Goal: Transaction & Acquisition: Book appointment/travel/reservation

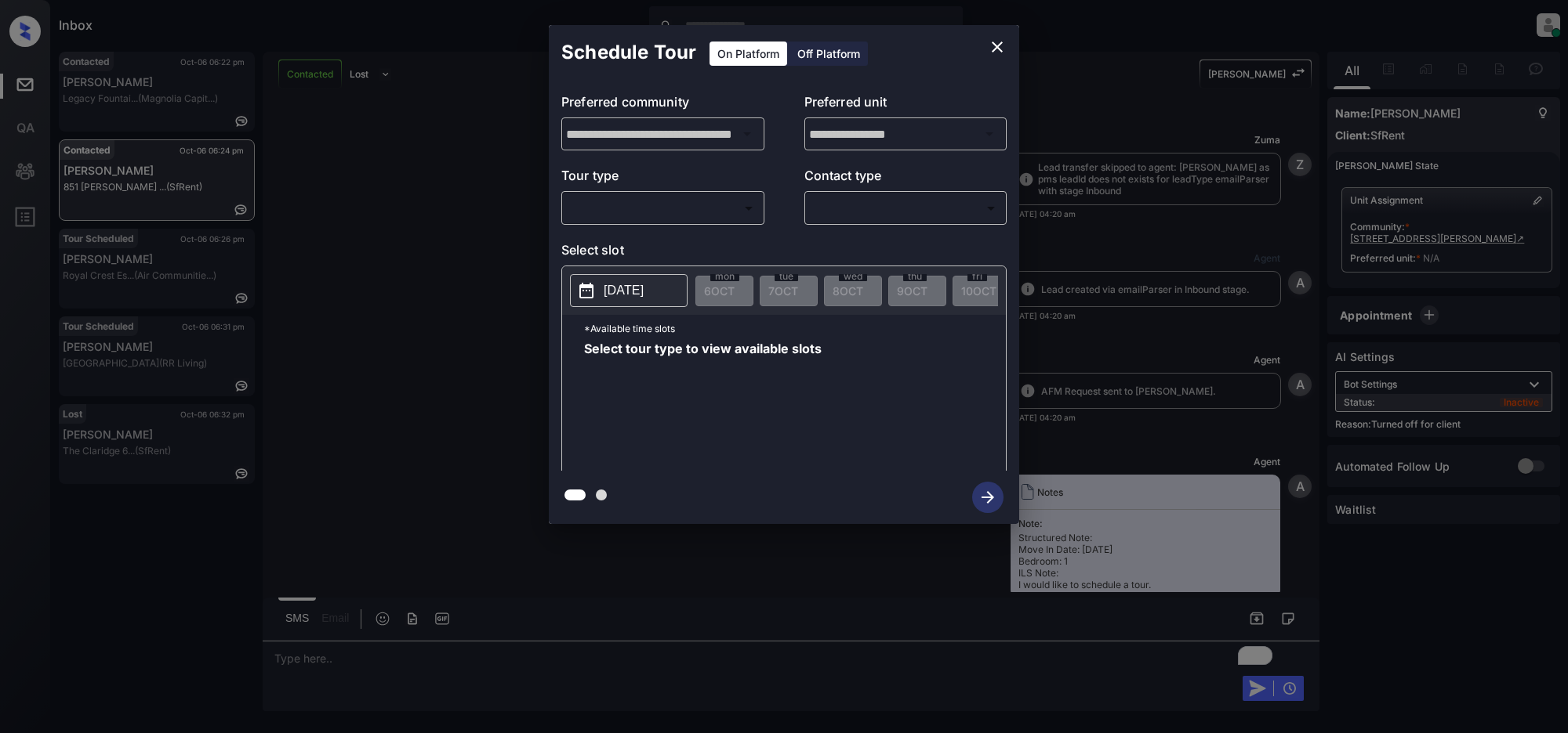
scroll to position [6133, 0]
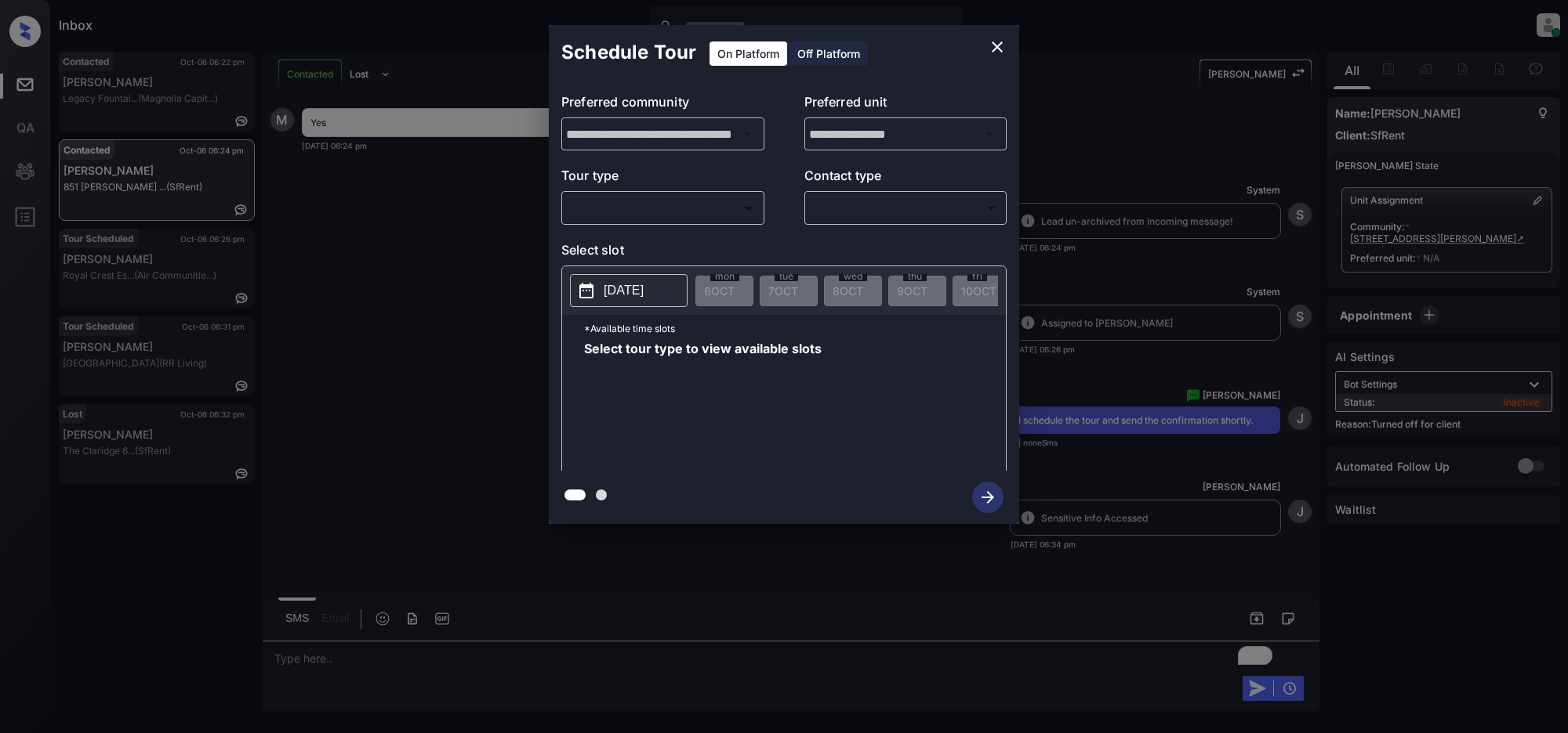
click at [842, 44] on div "Off Platform" at bounding box center [828, 53] width 79 height 24
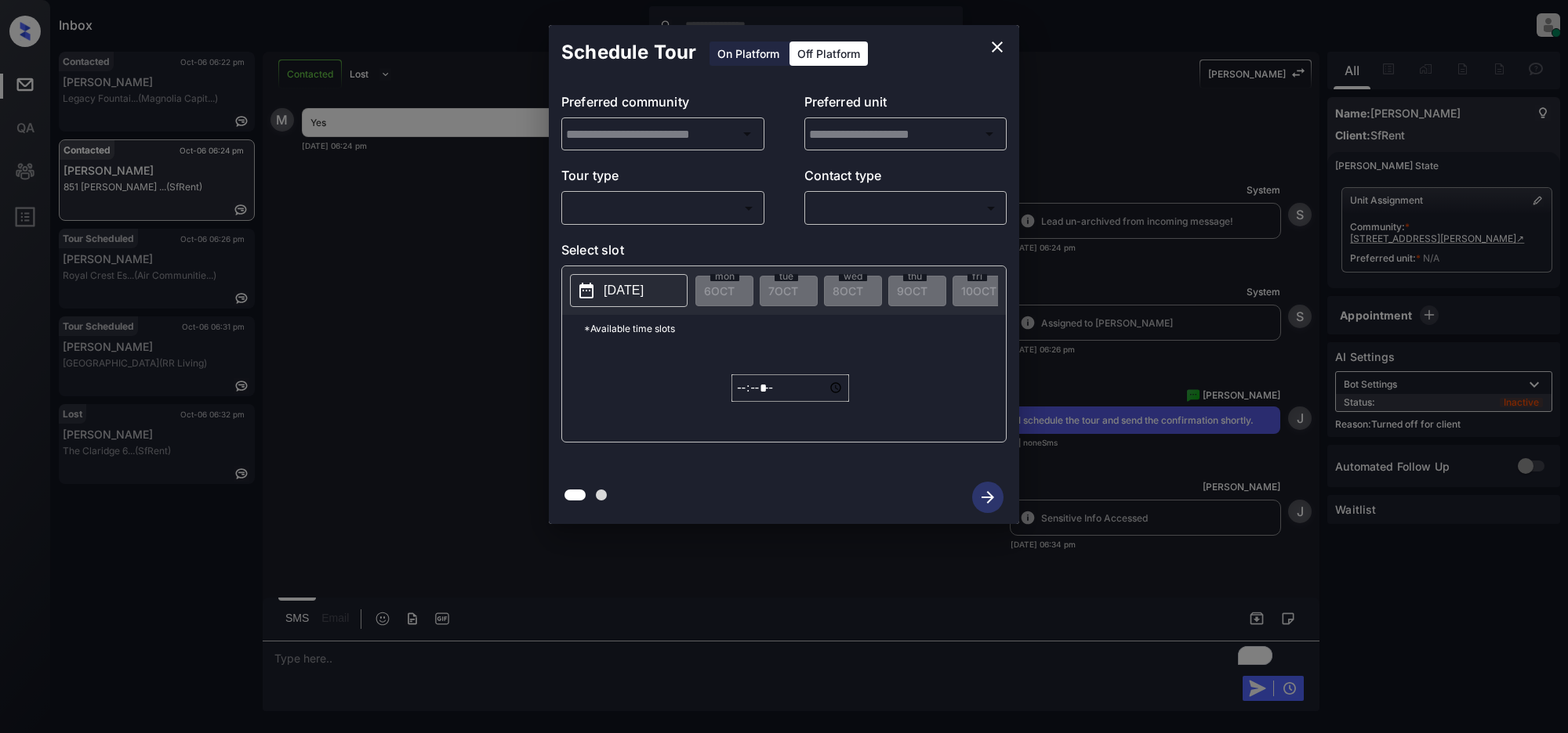
type input "**********"
click at [689, 201] on body "Inbox Jeramie Castro Online Set yourself offline Set yourself on break Profile …" at bounding box center [784, 366] width 1568 height 733
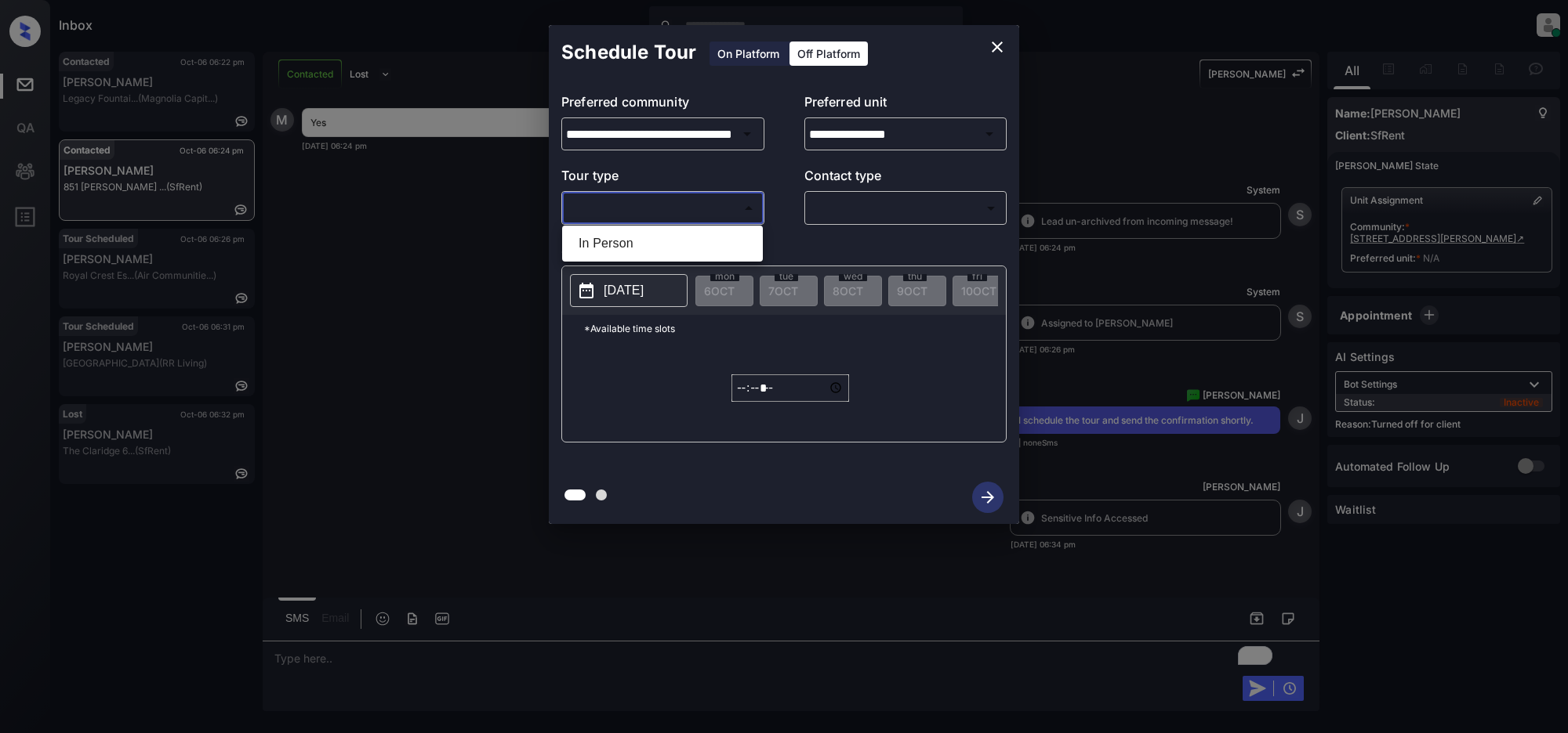
drag, startPoint x: 605, startPoint y: 244, endPoint x: 868, endPoint y: 237, distance: 263.1
click at [609, 244] on li "In Person" at bounding box center [662, 243] width 193 height 28
type input "********"
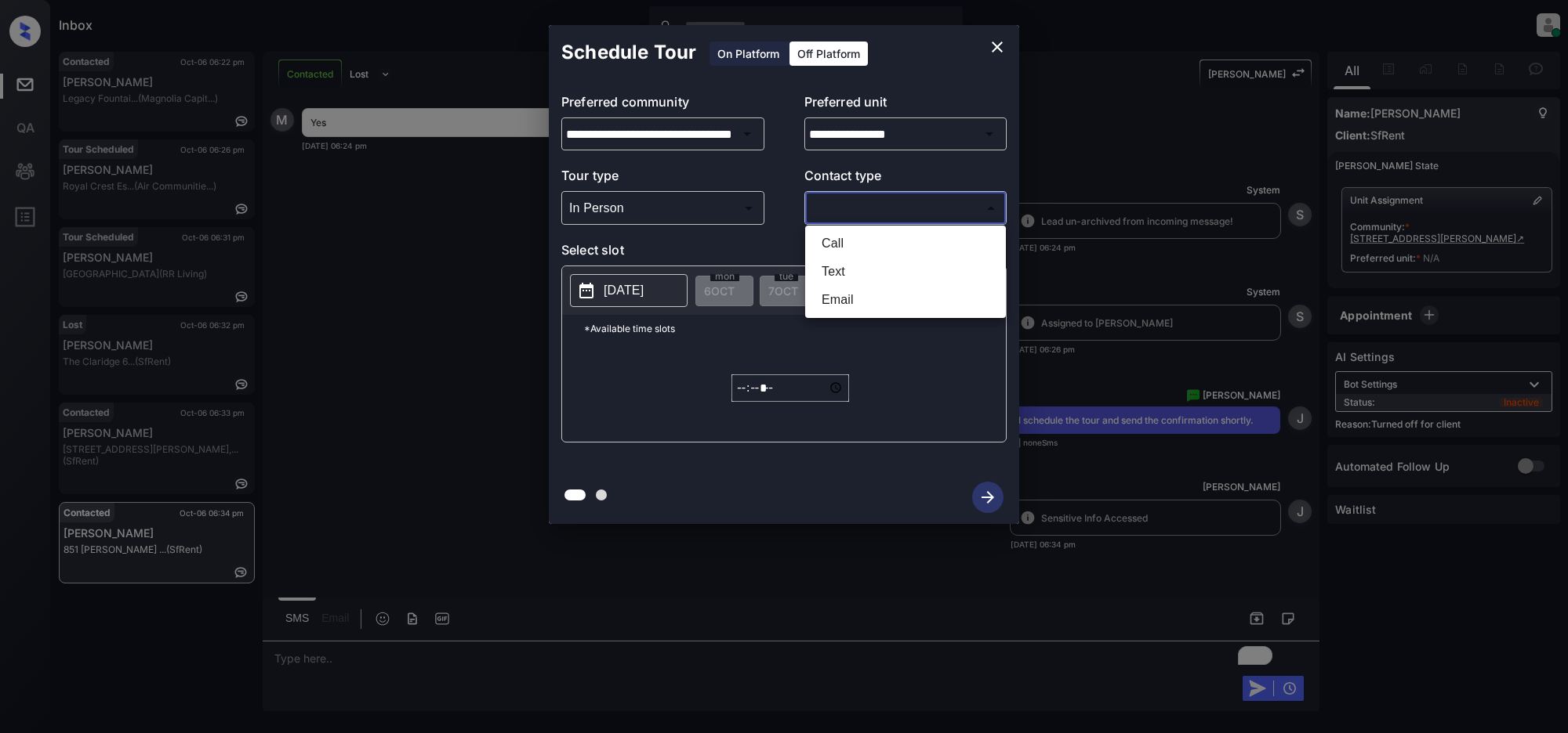
click at [874, 212] on body "Inbox Jeramie Castro Online Set yourself offline Set yourself on break Profile …" at bounding box center [784, 366] width 1568 height 733
type input "**********"
drag, startPoint x: 852, startPoint y: 268, endPoint x: 885, endPoint y: 270, distance: 33.1
click at [852, 268] on li "Text" at bounding box center [905, 271] width 193 height 28
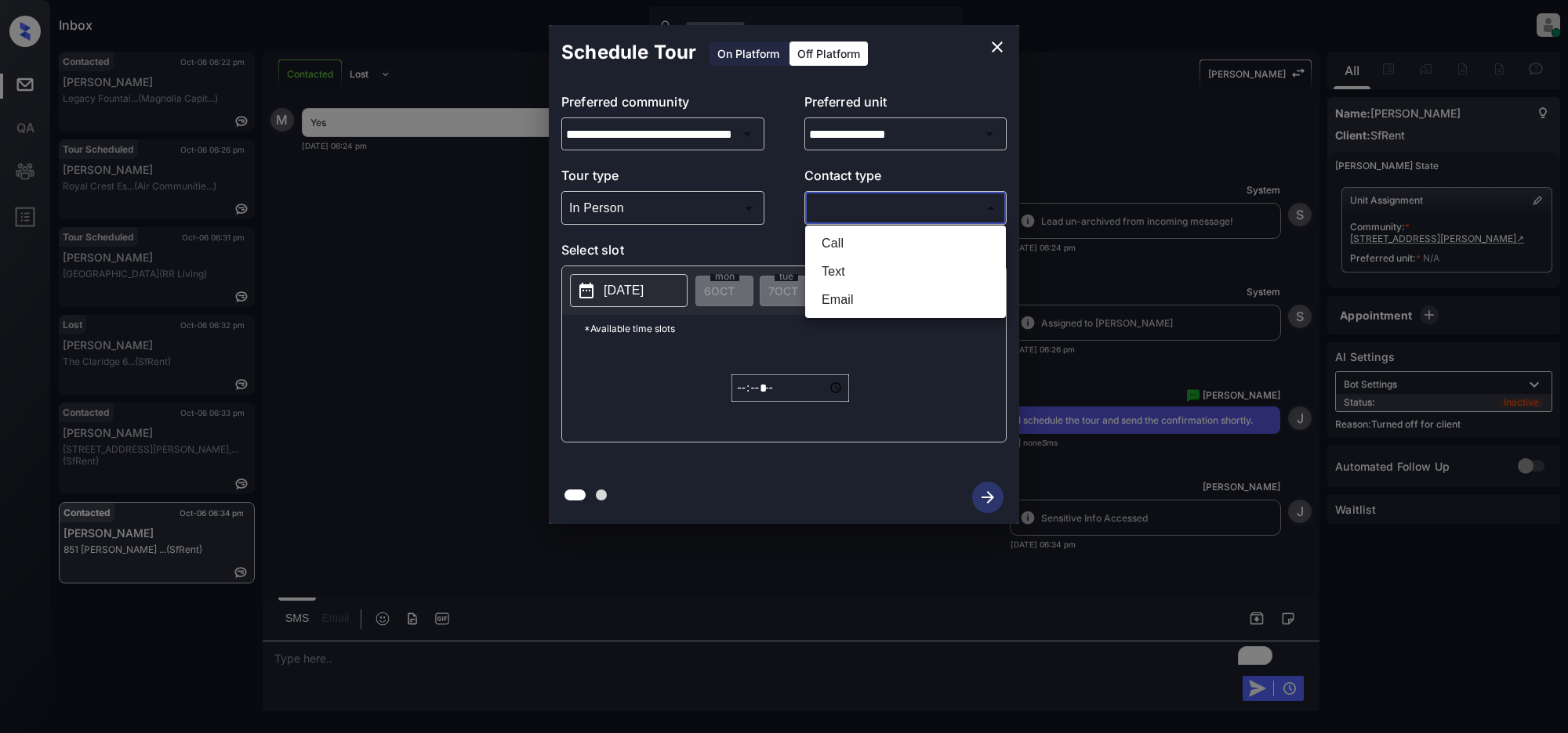
type input "****"
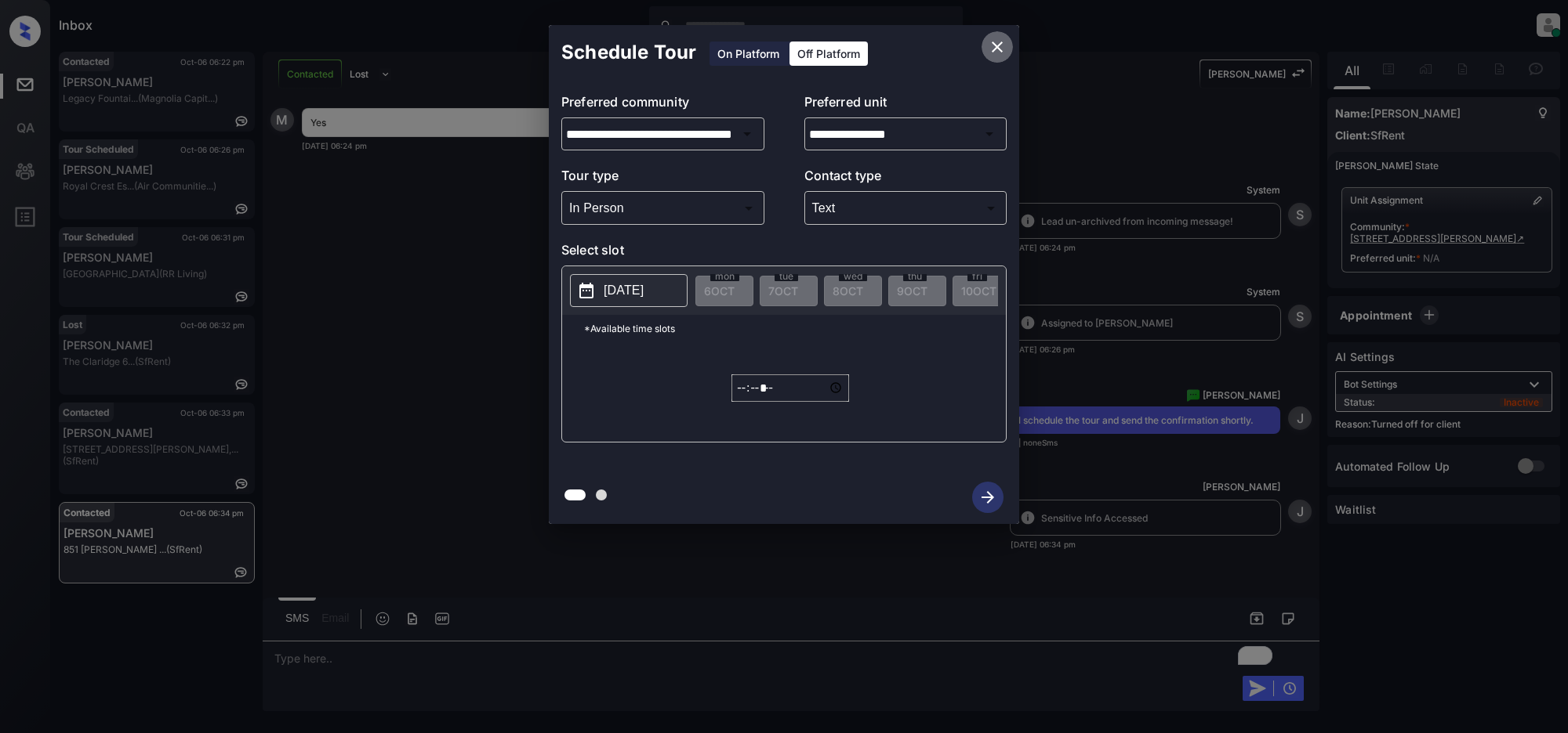
click at [1001, 47] on icon "close" at bounding box center [997, 47] width 19 height 19
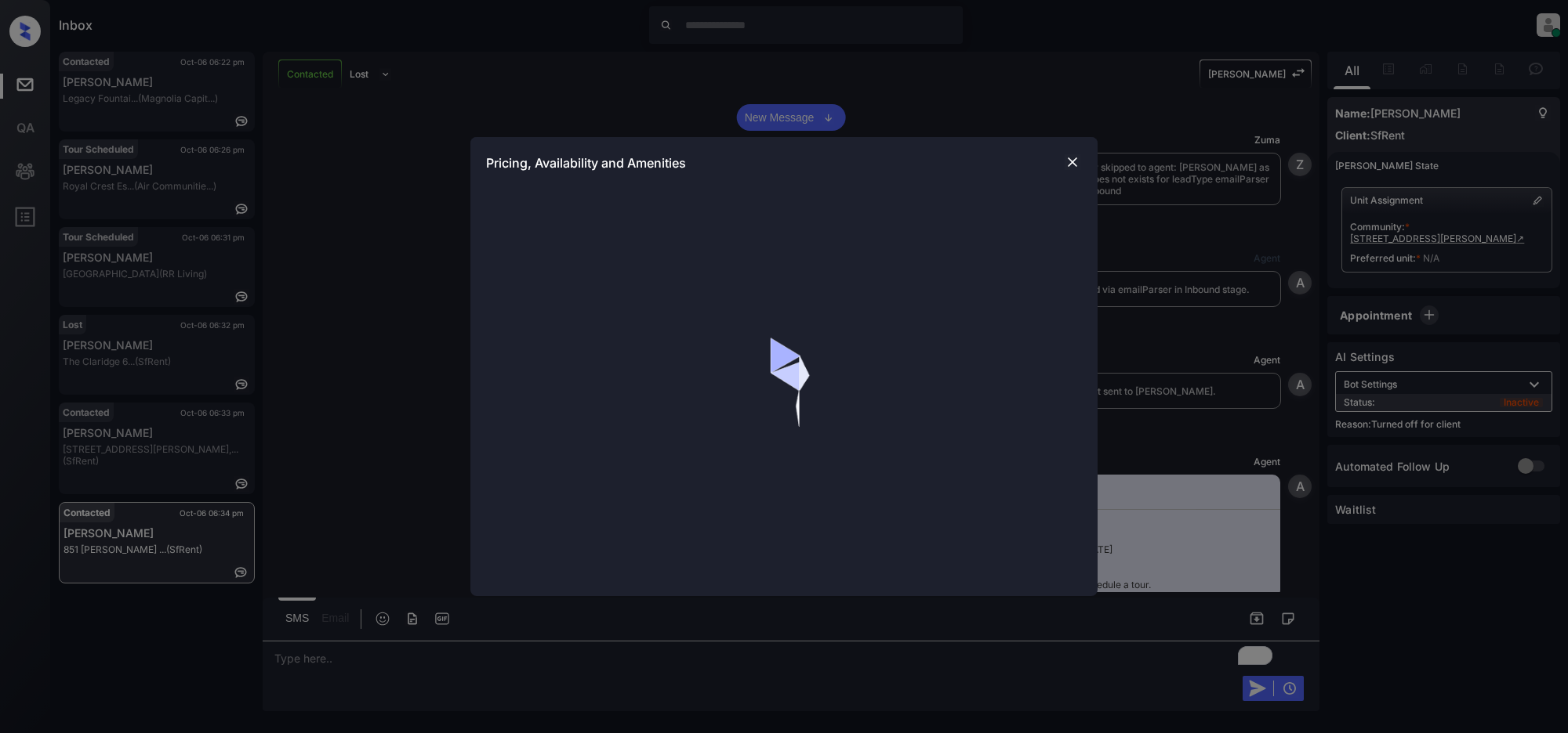
scroll to position [6133, 0]
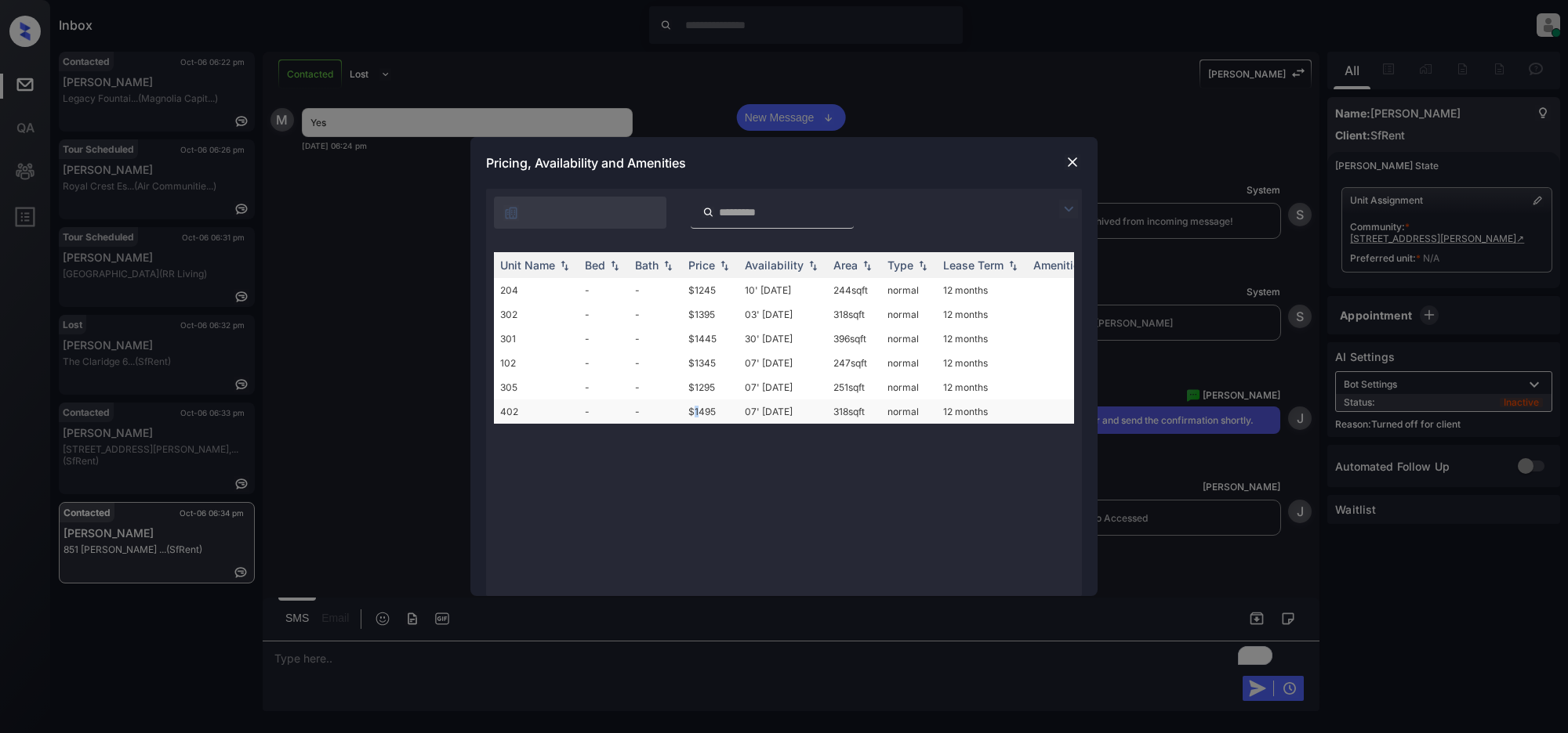
click at [696, 408] on td "$1495" at bounding box center [710, 411] width 57 height 24
click at [696, 409] on td "$1495" at bounding box center [710, 411] width 57 height 24
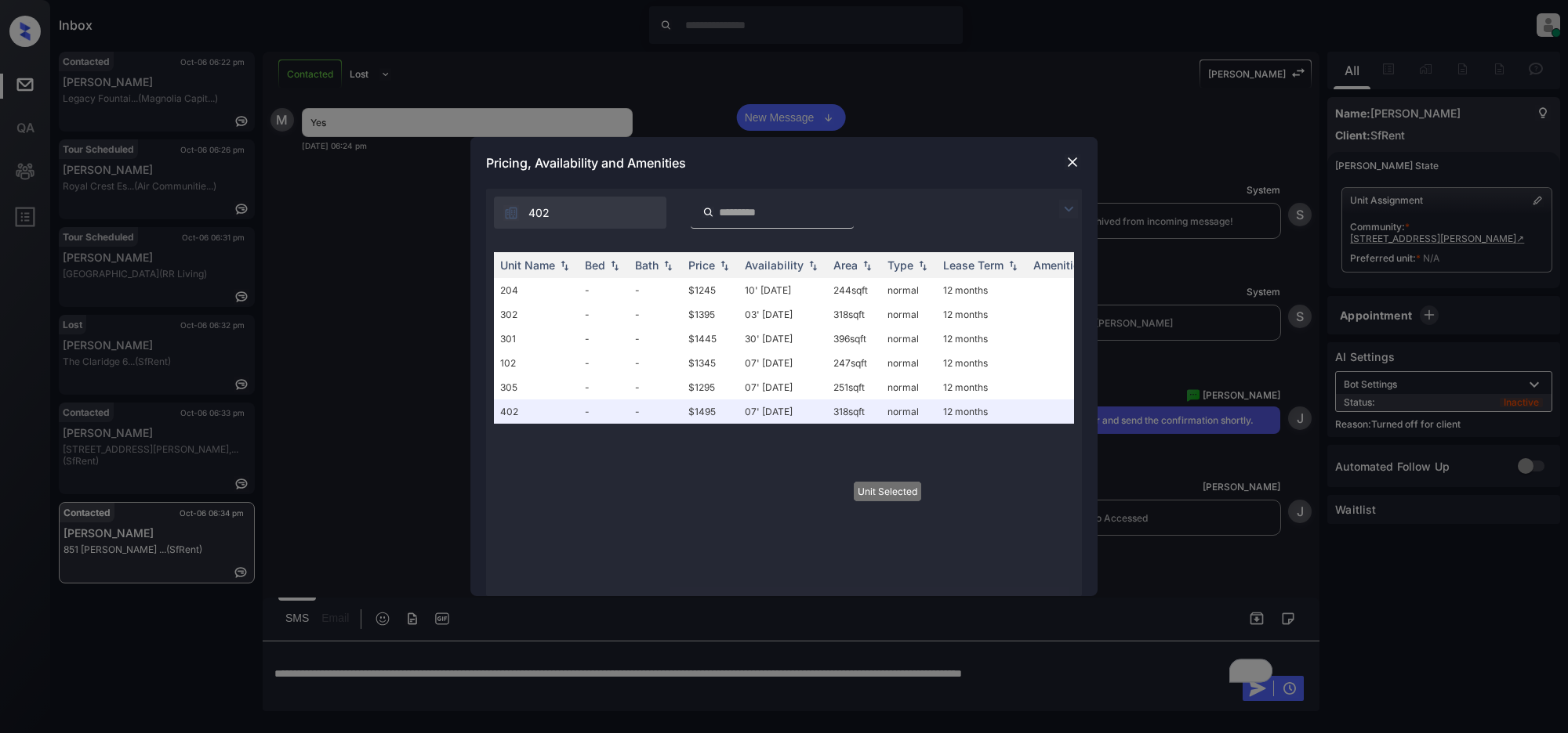
drag, startPoint x: 1076, startPoint y: 151, endPoint x: 1099, endPoint y: 244, distance: 95.8
click at [1079, 159] on div "Pricing, Availability and Amenities" at bounding box center [784, 162] width 627 height 52
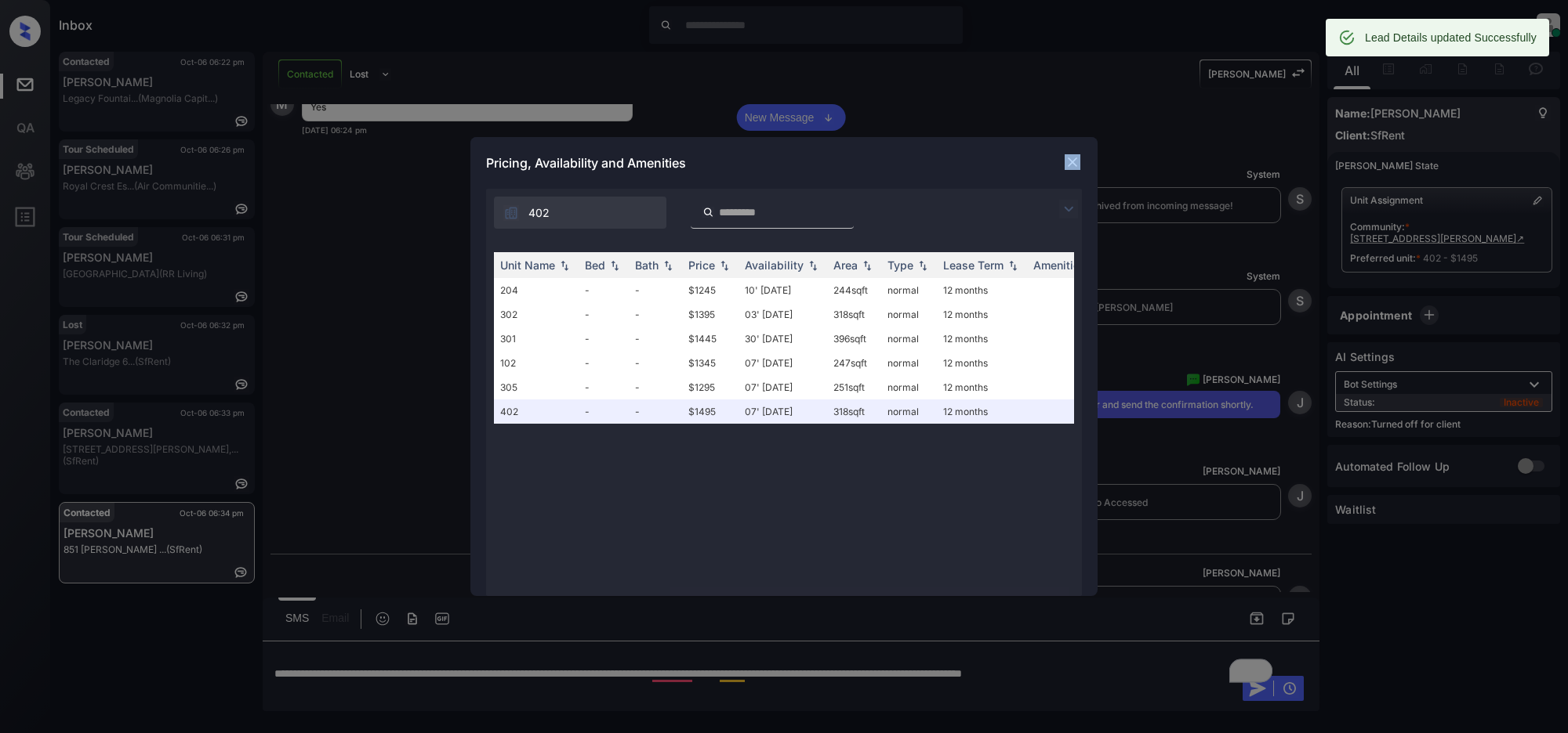
click at [1075, 166] on img at bounding box center [1072, 162] width 16 height 16
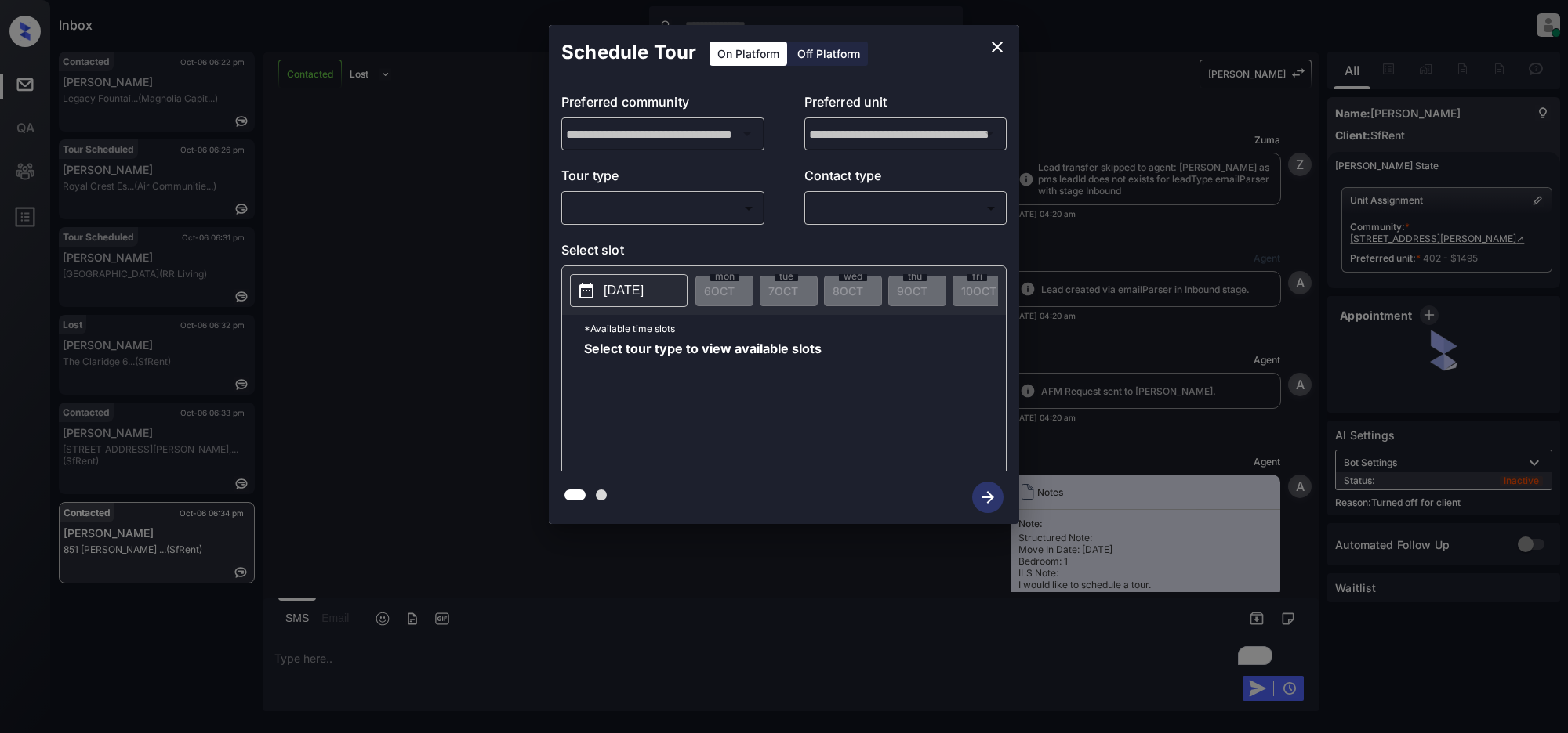
scroll to position [6133, 0]
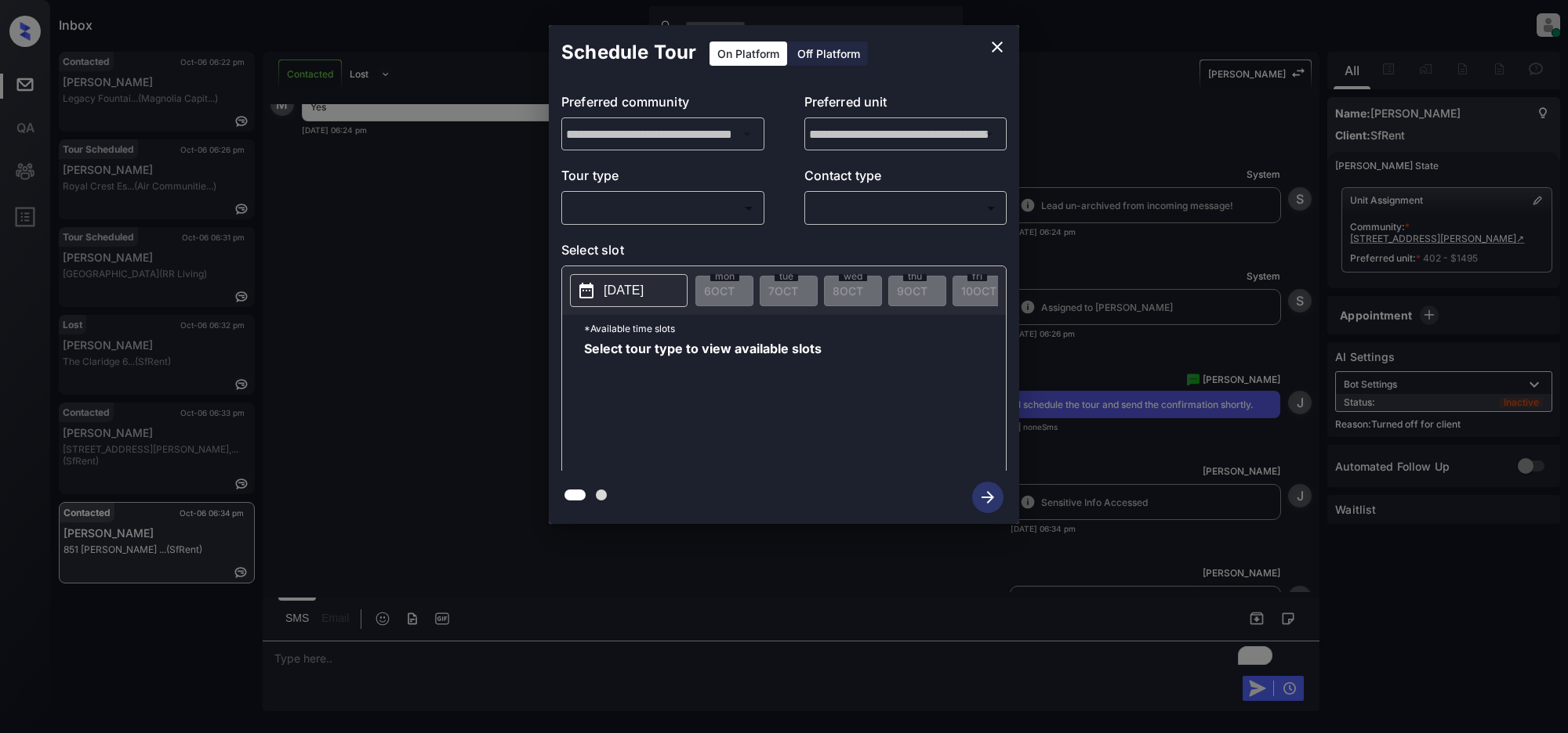
click at [829, 60] on div "Off Platform" at bounding box center [828, 53] width 79 height 24
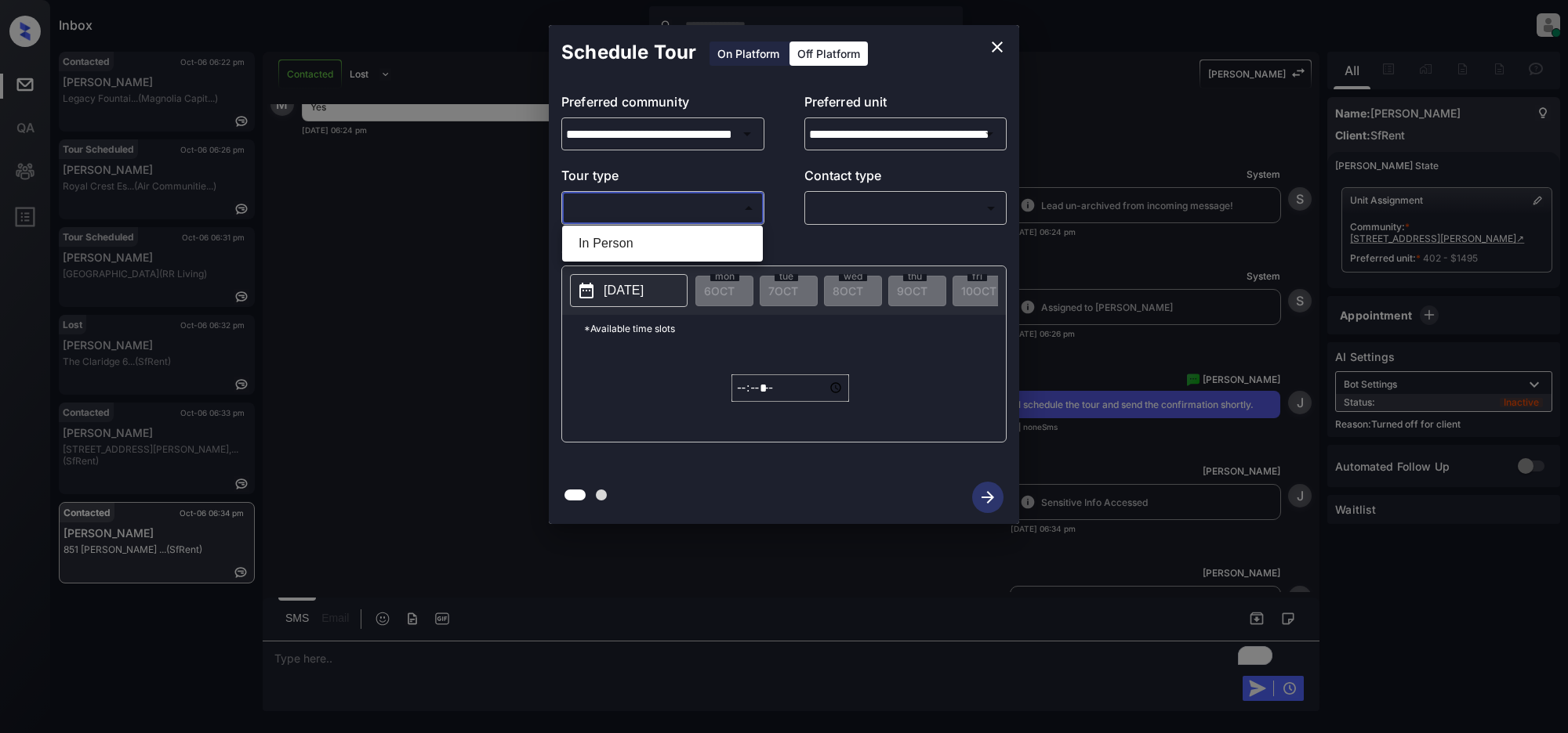
click at [694, 220] on body "Inbox Jeramie Castro Online Set yourself offline Set yourself on break Profile …" at bounding box center [784, 366] width 1568 height 733
click at [629, 240] on li "In Person" at bounding box center [662, 243] width 193 height 28
type input "********"
click at [896, 204] on body "Inbox Jeramie Castro Online Set yourself offline Set yourself on break Profile …" at bounding box center [784, 366] width 1568 height 733
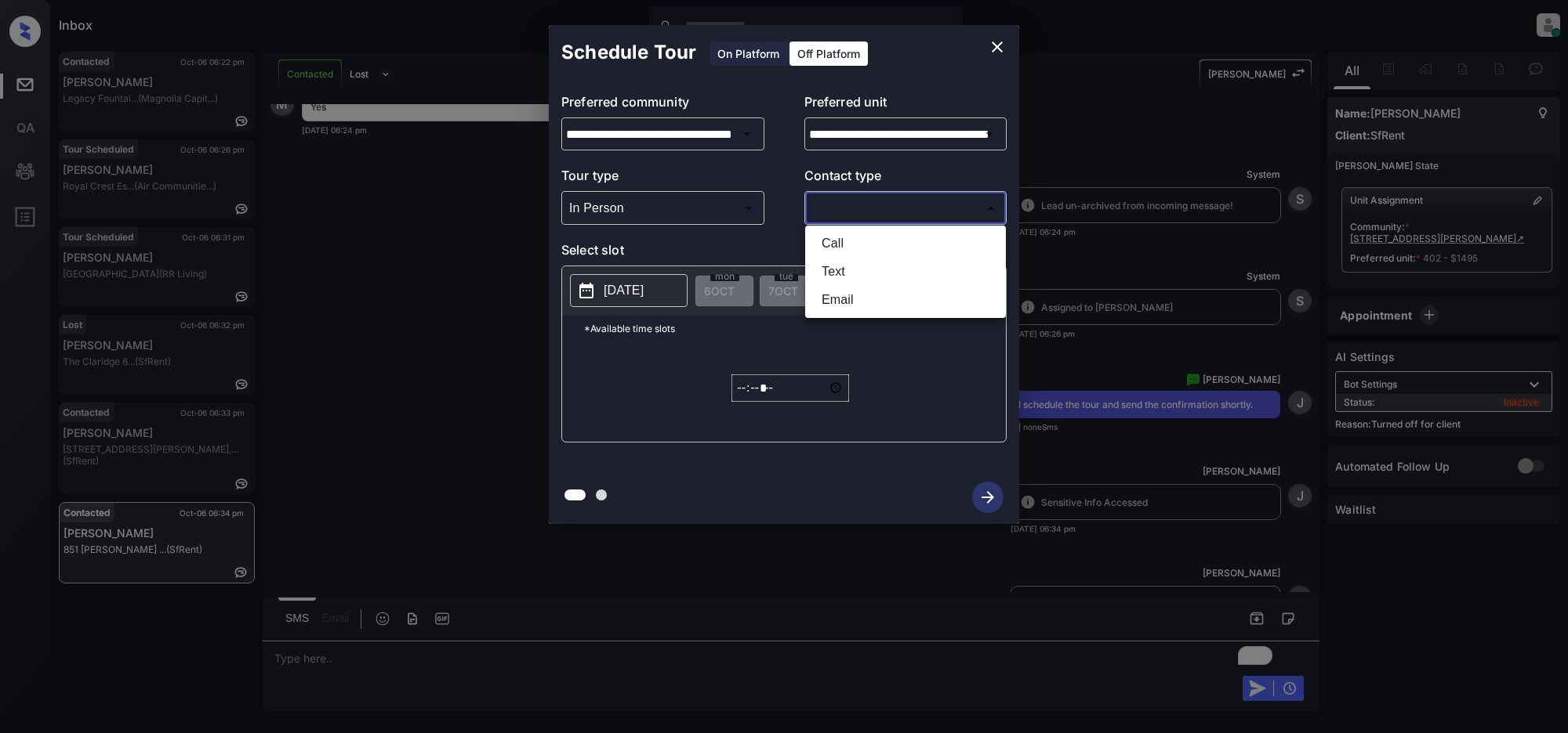
drag, startPoint x: 863, startPoint y: 264, endPoint x: 868, endPoint y: 280, distance: 16.8
click at [863, 265] on li "Text" at bounding box center [905, 271] width 193 height 28
type input "****"
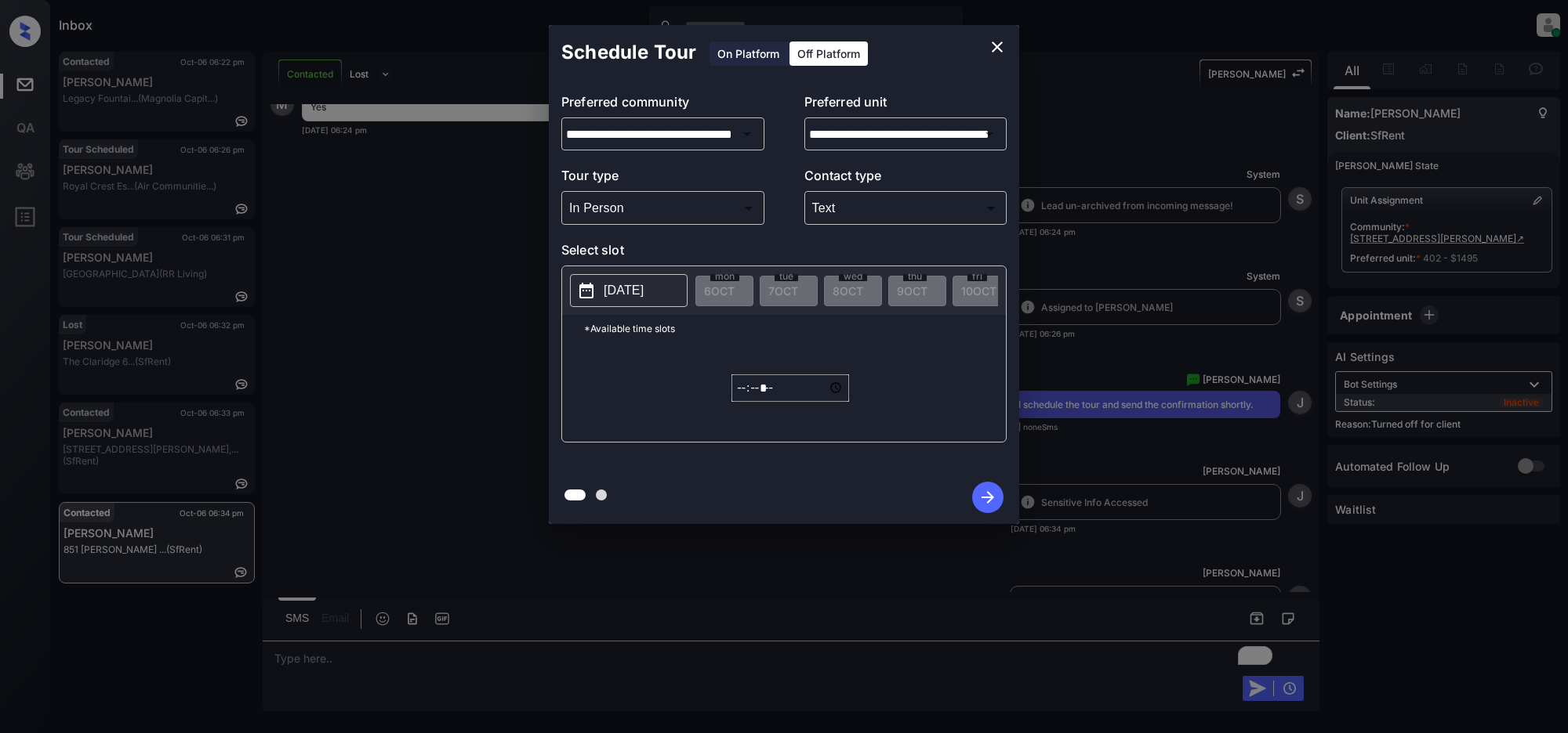
drag, startPoint x: 579, startPoint y: 287, endPoint x: 619, endPoint y: 369, distance: 91.2
click at [579, 288] on icon at bounding box center [586, 290] width 19 height 19
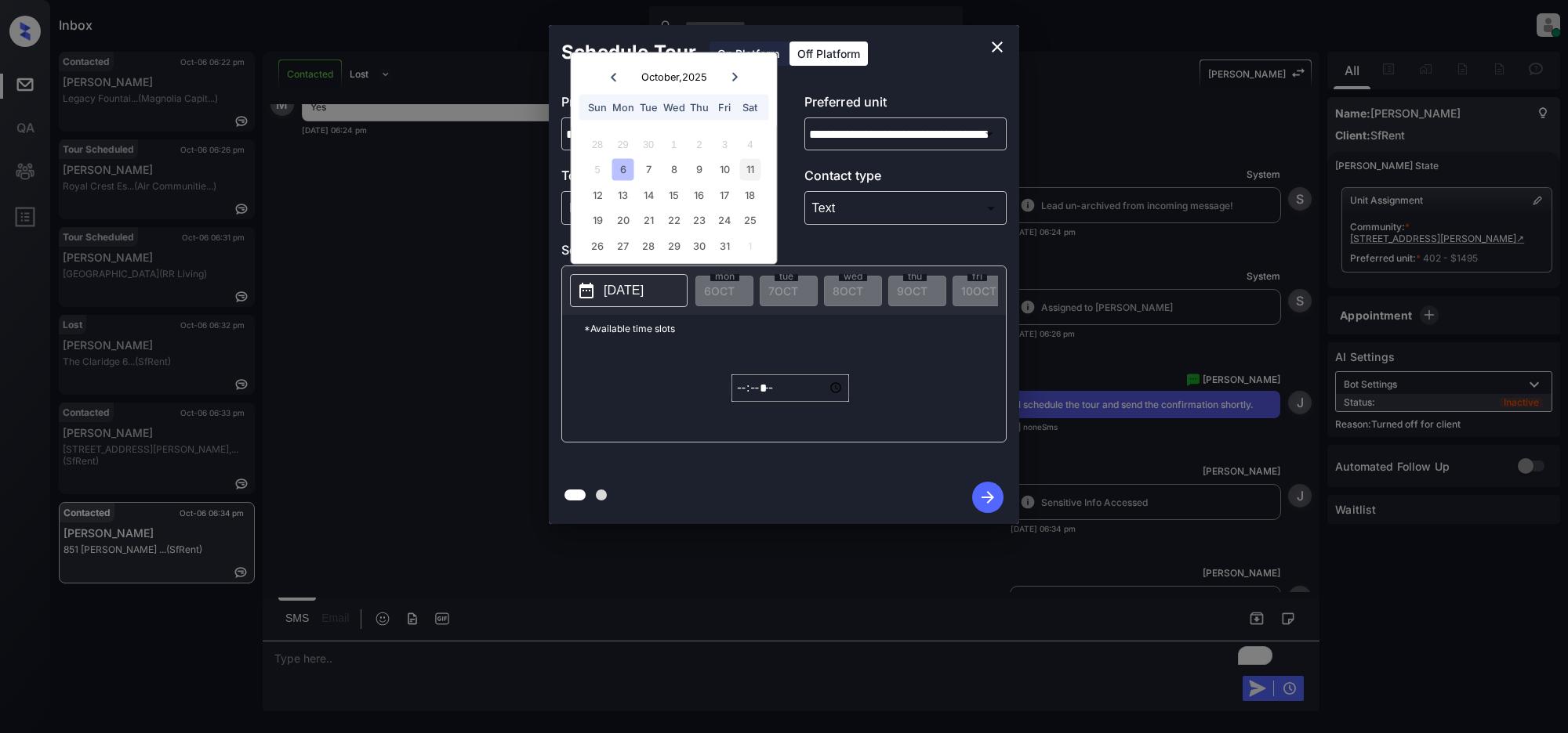
click at [753, 173] on div "11" at bounding box center [749, 169] width 21 height 21
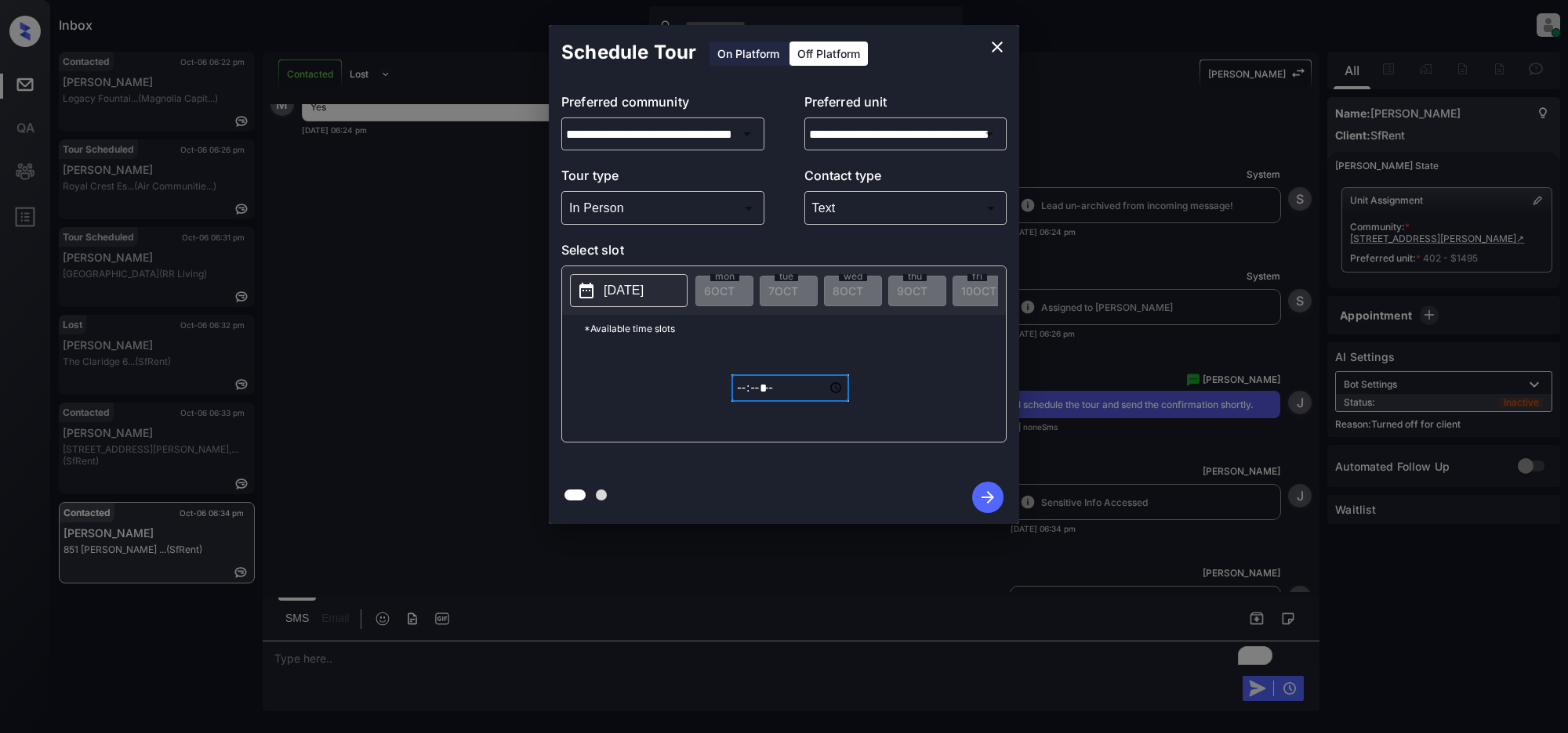
click at [744, 402] on input "*****" at bounding box center [790, 388] width 117 height 27
type input "*****"
type input "**********"
type input "*****"
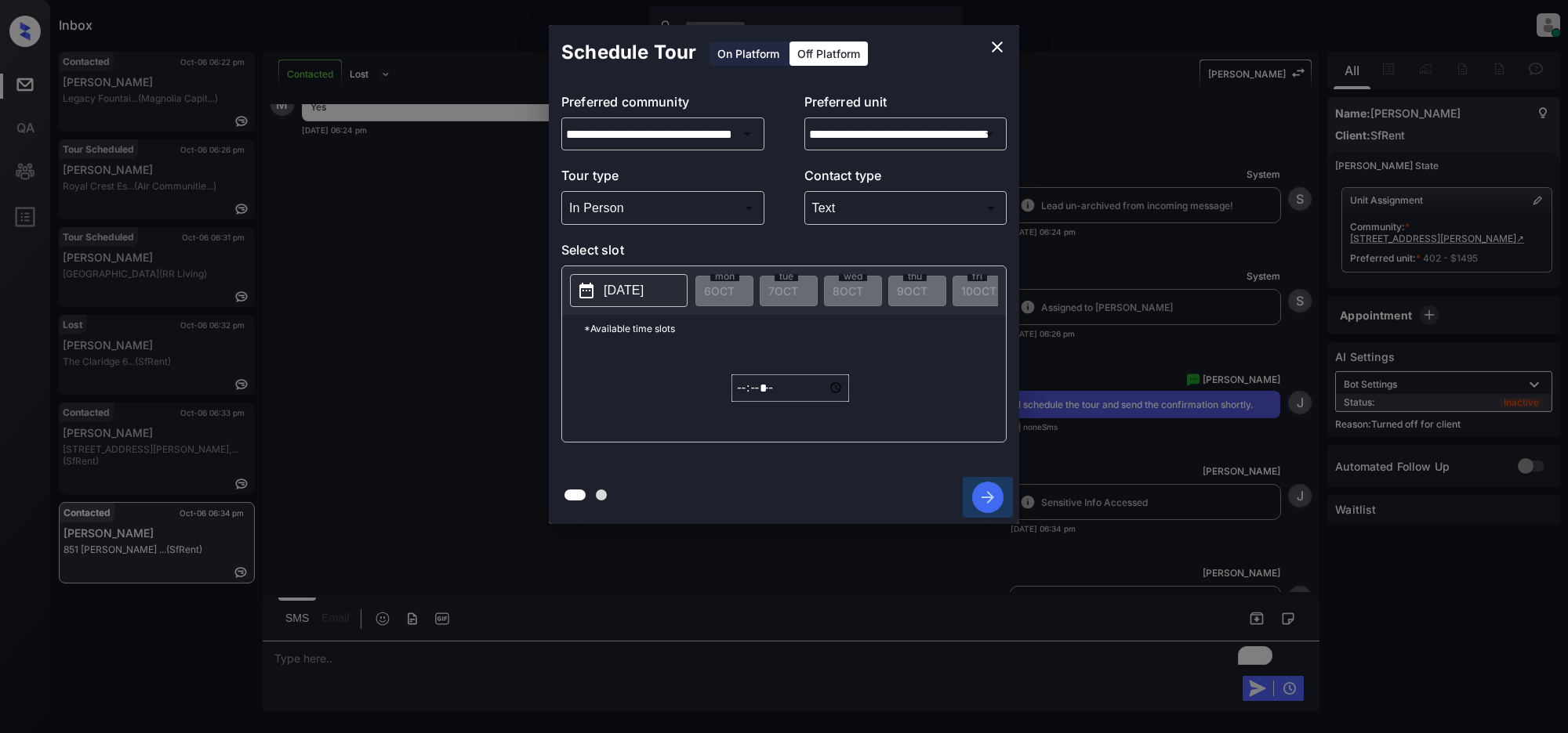
click at [989, 497] on icon "button" at bounding box center [988, 497] width 13 height 13
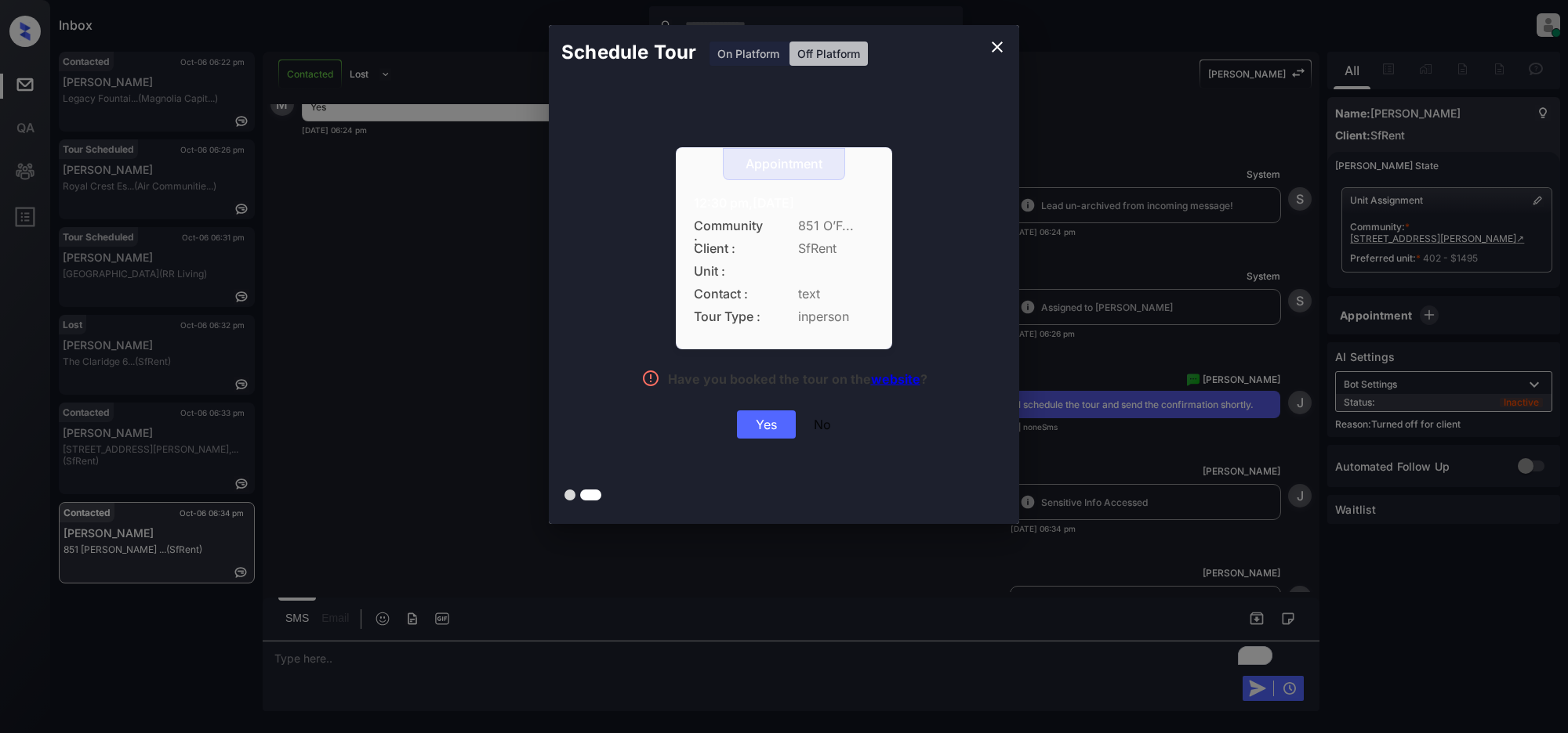
click at [778, 423] on div "Yes" at bounding box center [766, 424] width 59 height 28
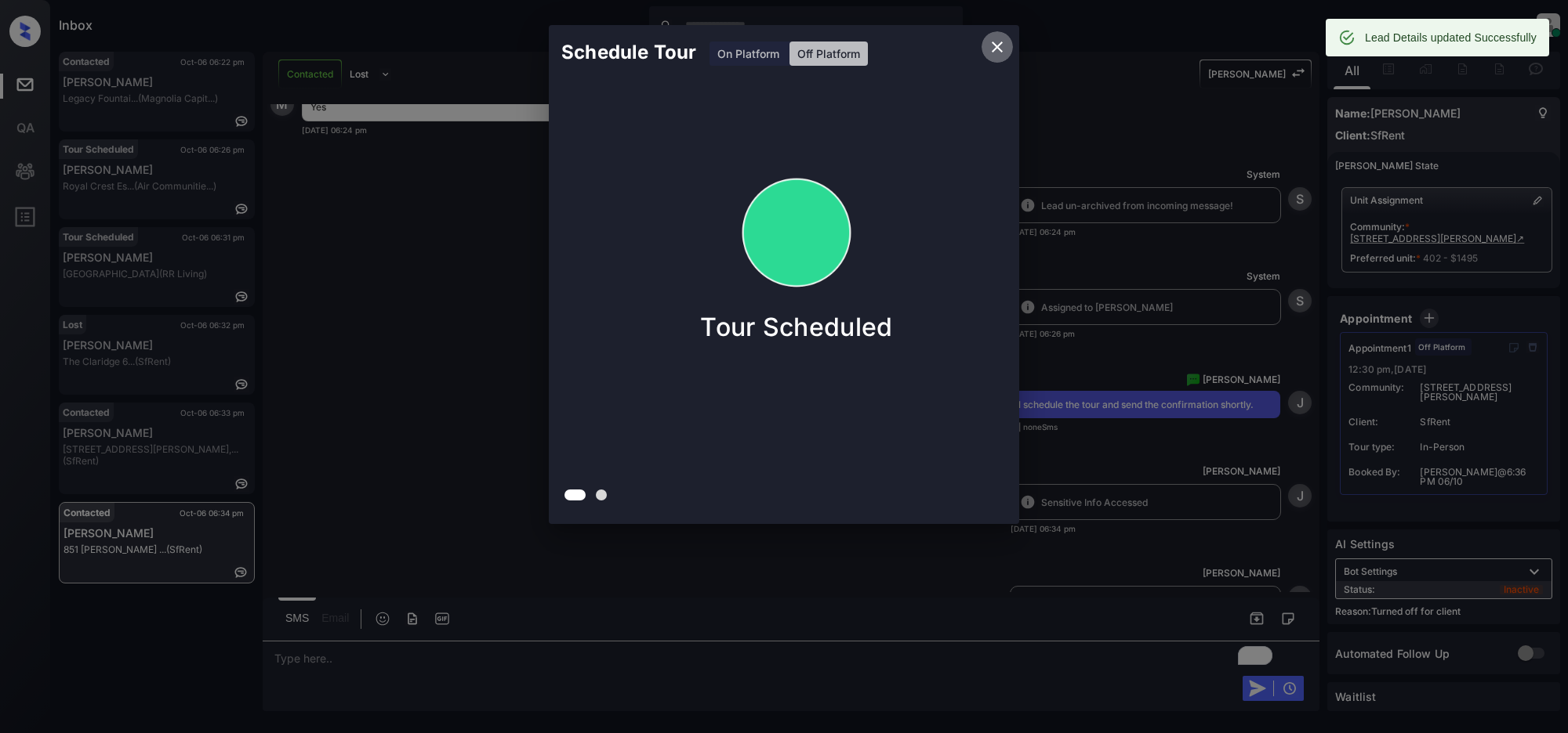
click at [994, 44] on icon "close" at bounding box center [997, 46] width 11 height 11
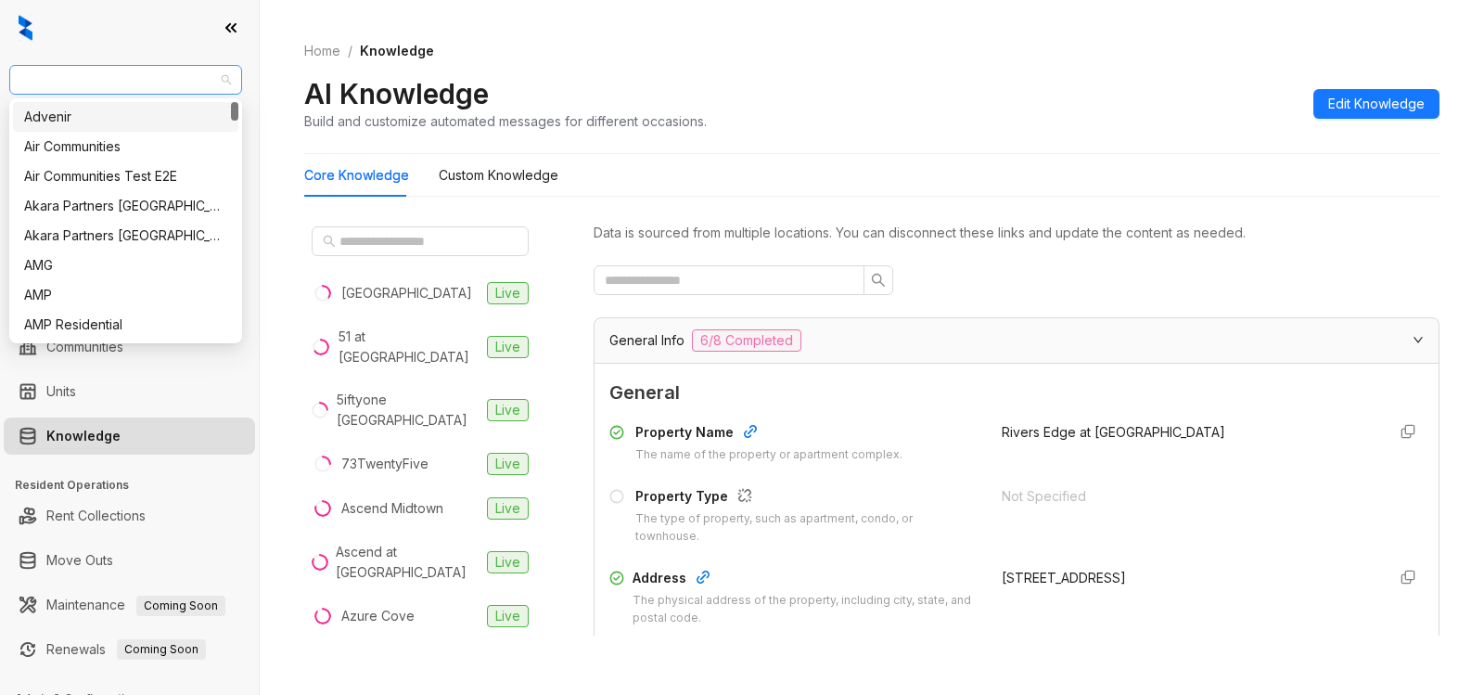
click at [87, 80] on span "RR Living" at bounding box center [125, 80] width 211 height 28
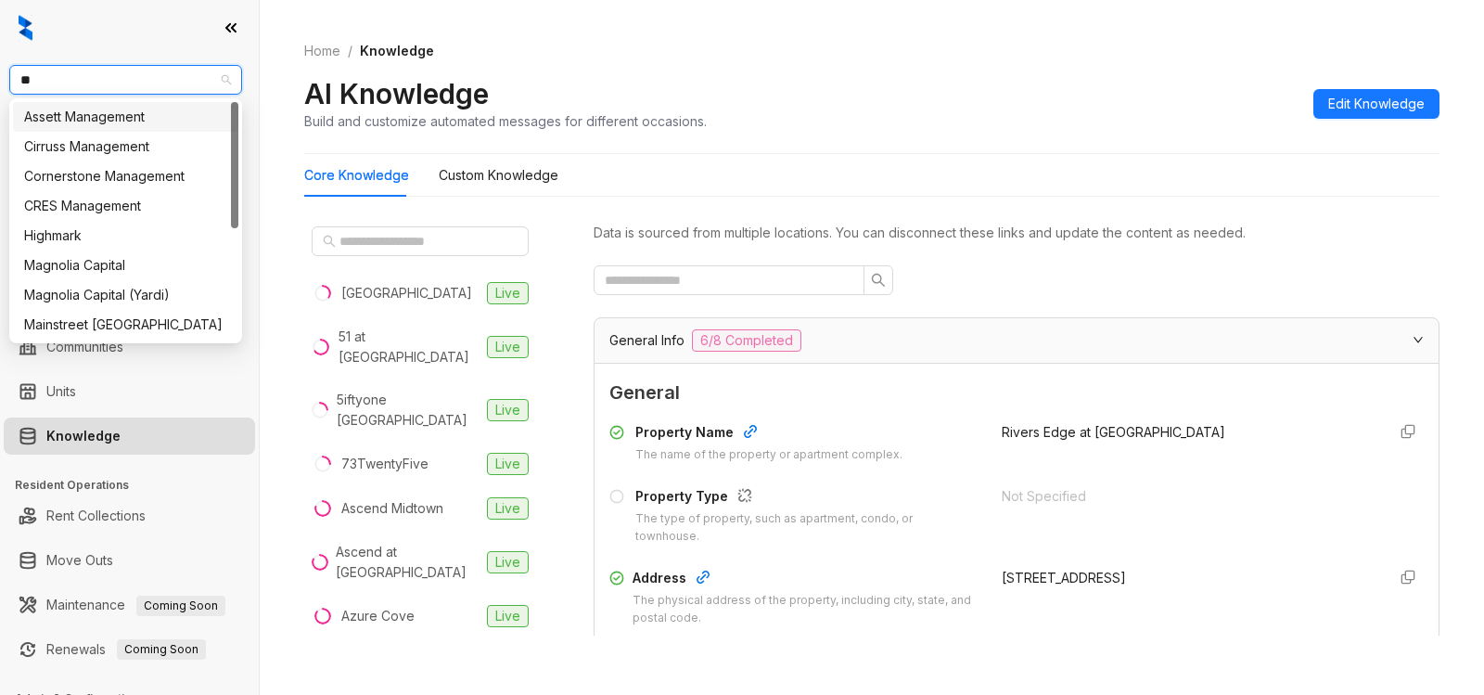
type input "***"
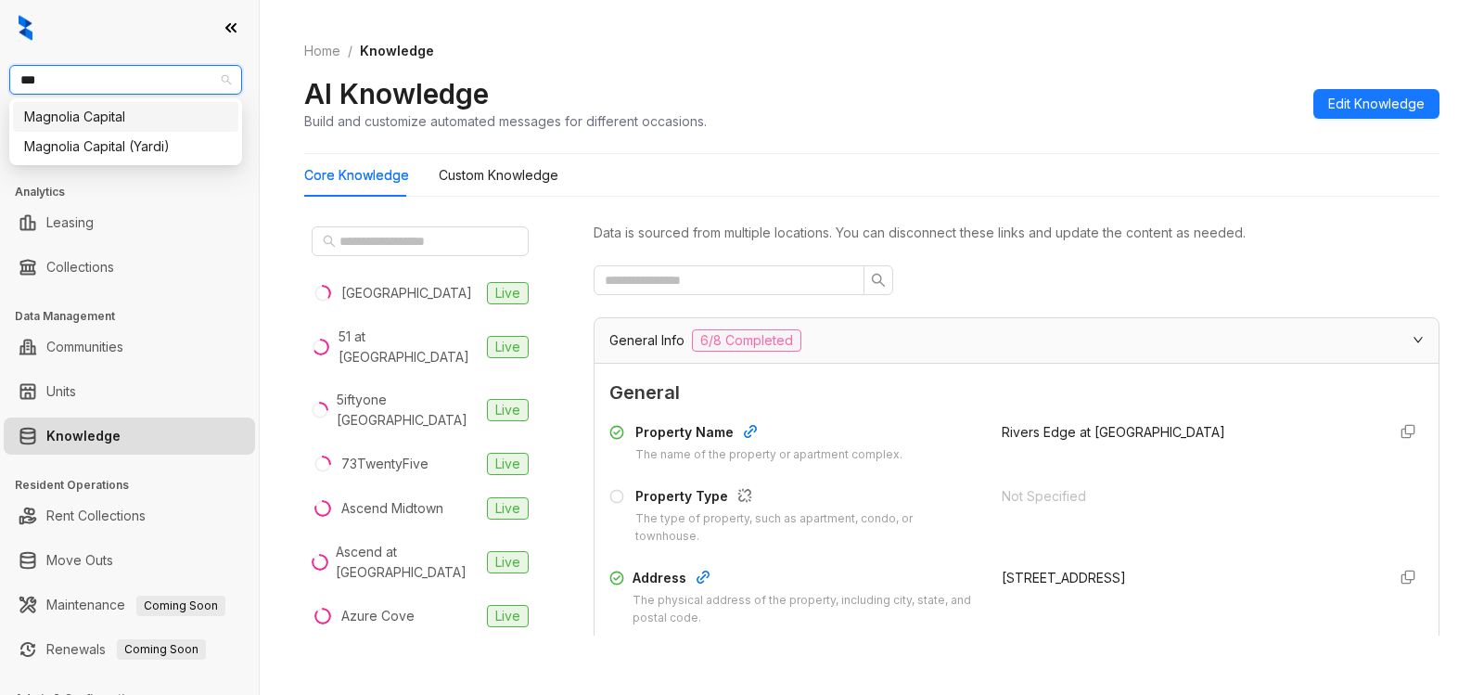
click at [84, 112] on div "Magnolia Capital" at bounding box center [125, 117] width 203 height 20
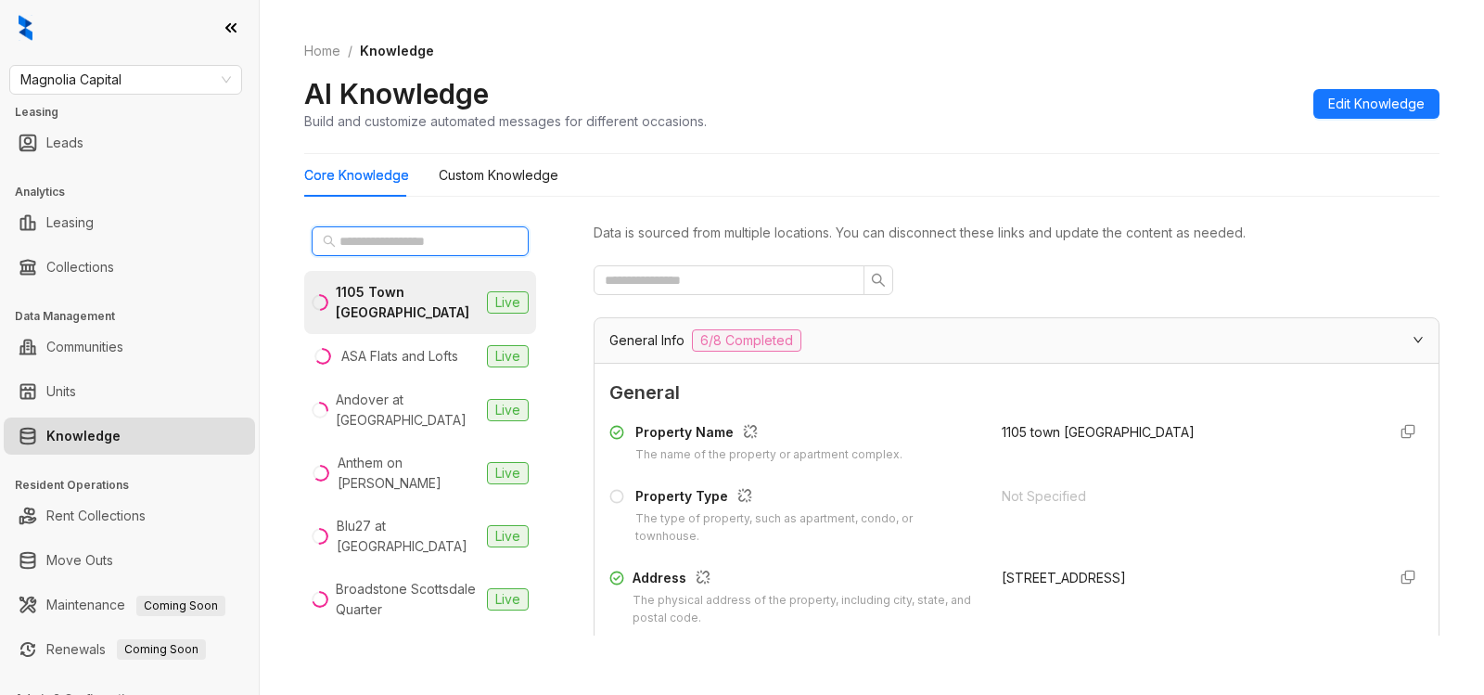
click at [408, 250] on input "text" at bounding box center [421, 241] width 163 height 20
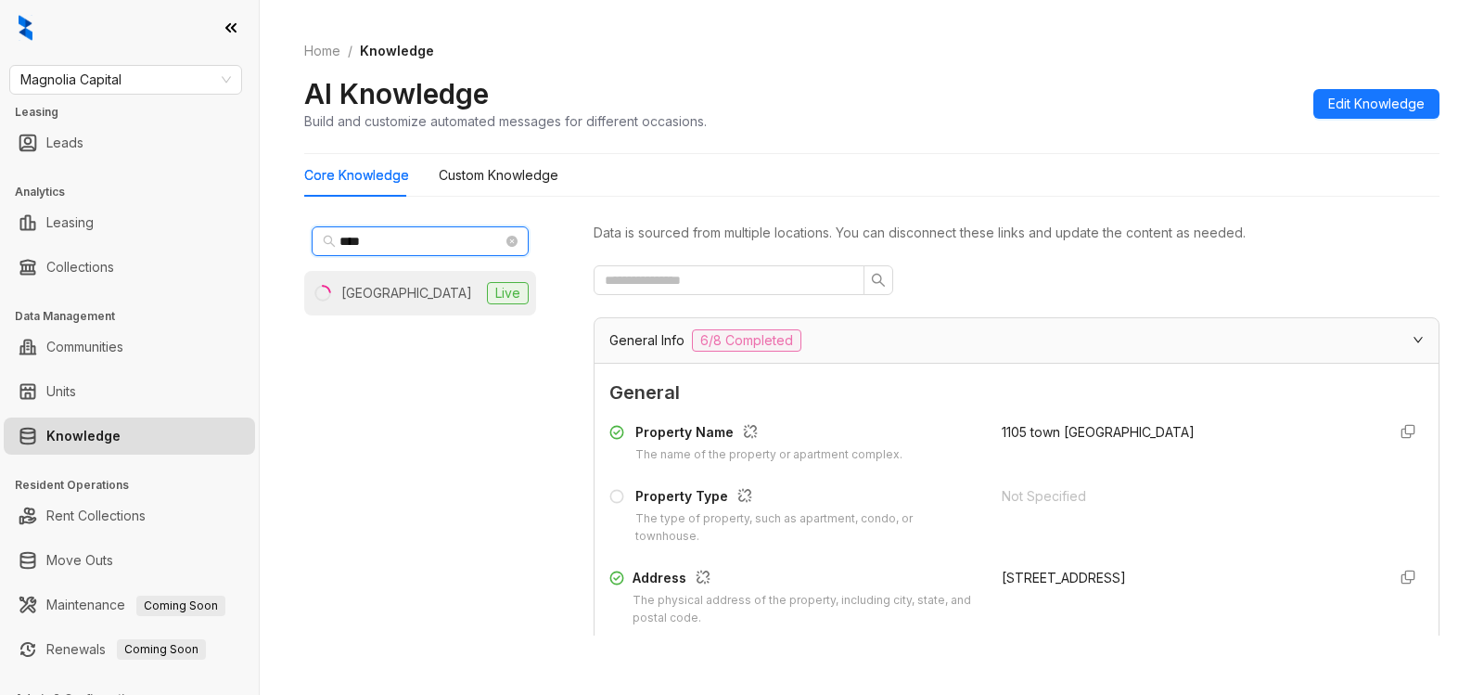
type input "****"
click at [417, 297] on div "[GEOGRAPHIC_DATA]" at bounding box center [406, 293] width 131 height 20
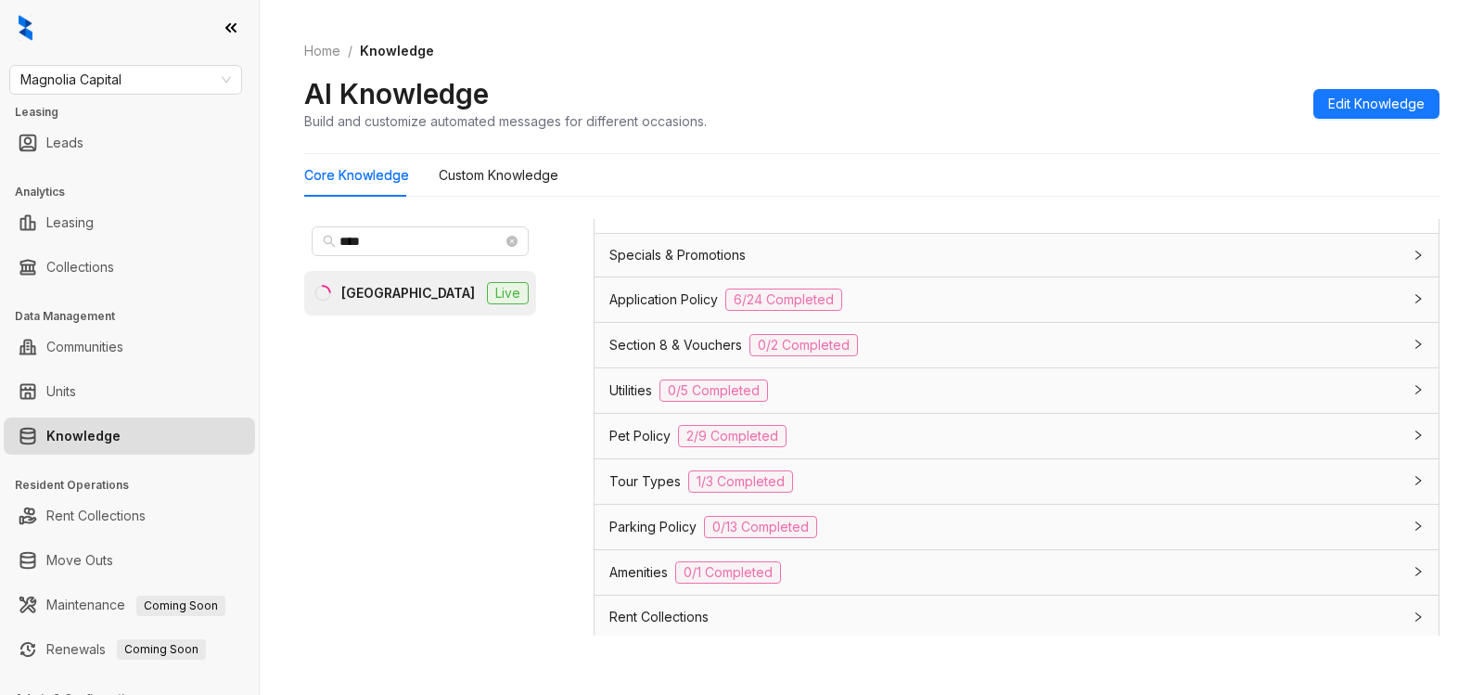
scroll to position [1190, 0]
click at [783, 292] on span "6/24 Completed" at bounding box center [784, 296] width 117 height 22
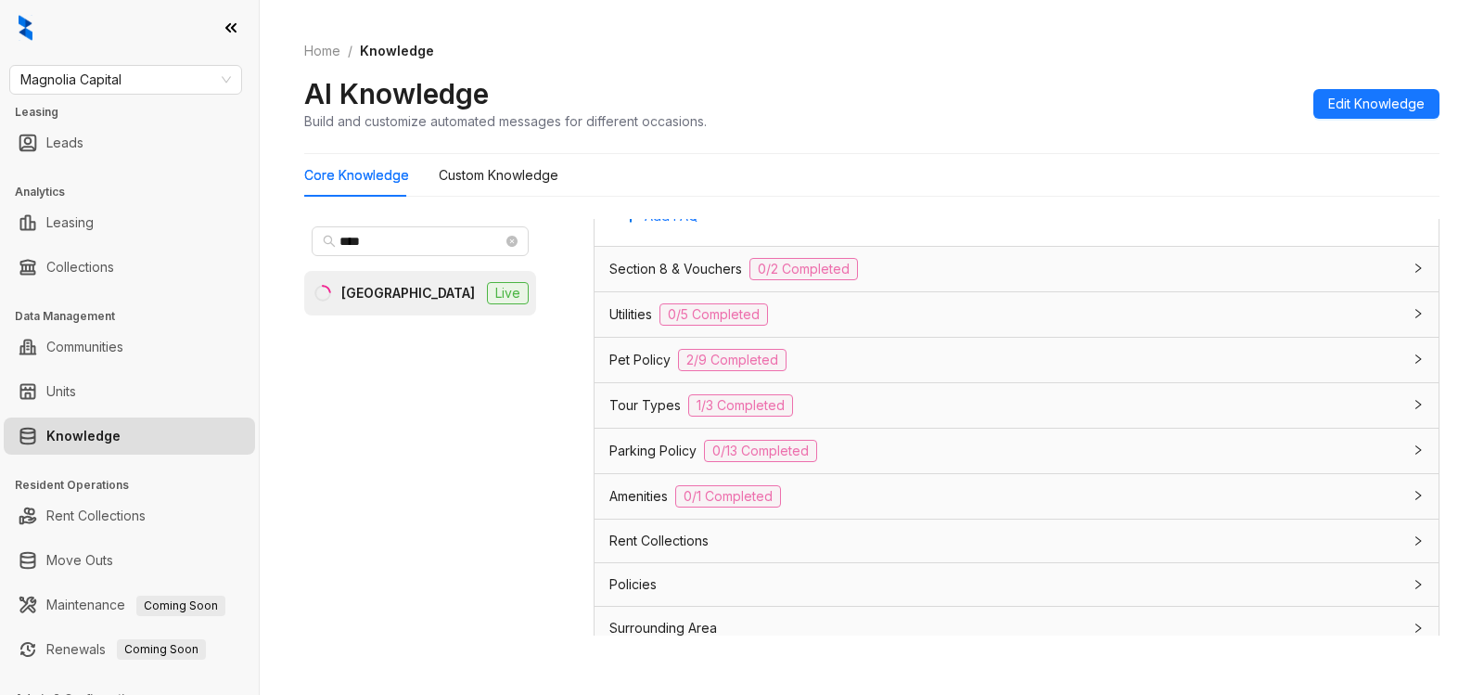
scroll to position [3555, 0]
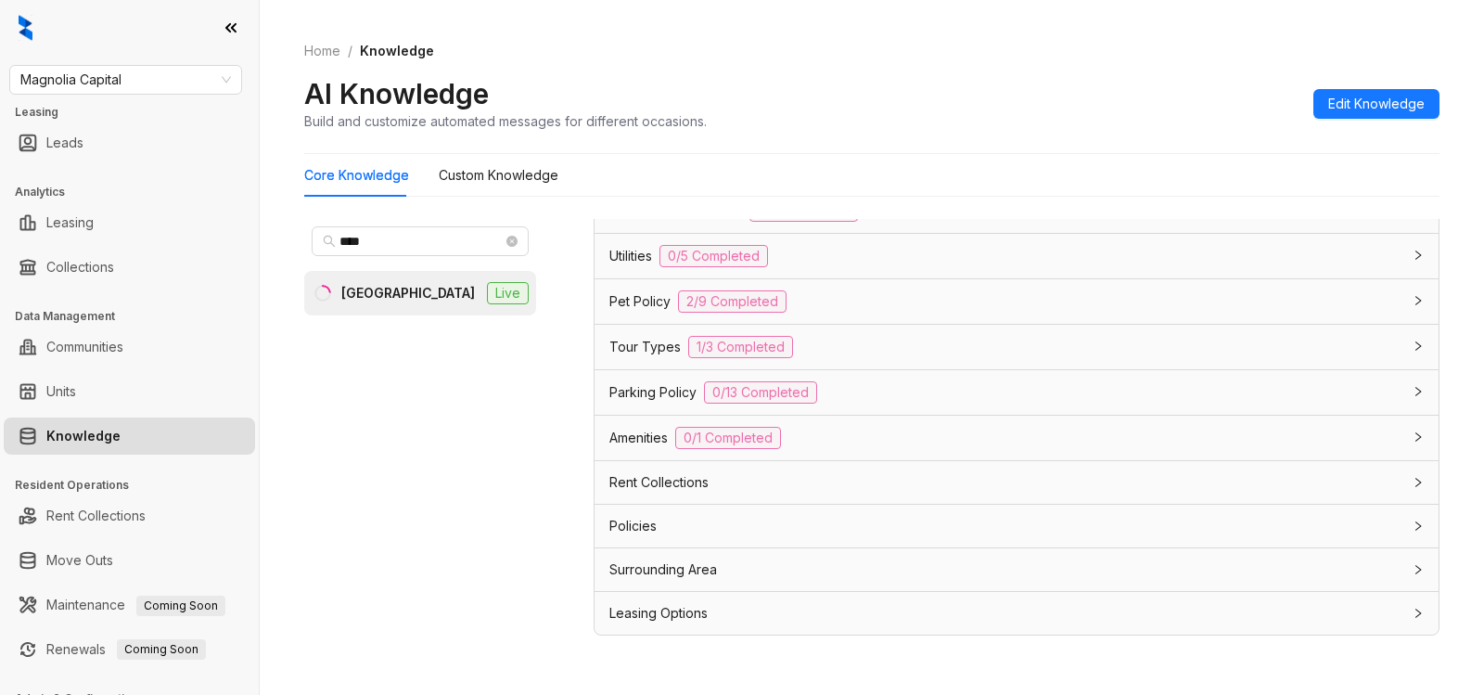
click at [665, 615] on span "Leasing Options" at bounding box center [659, 613] width 98 height 20
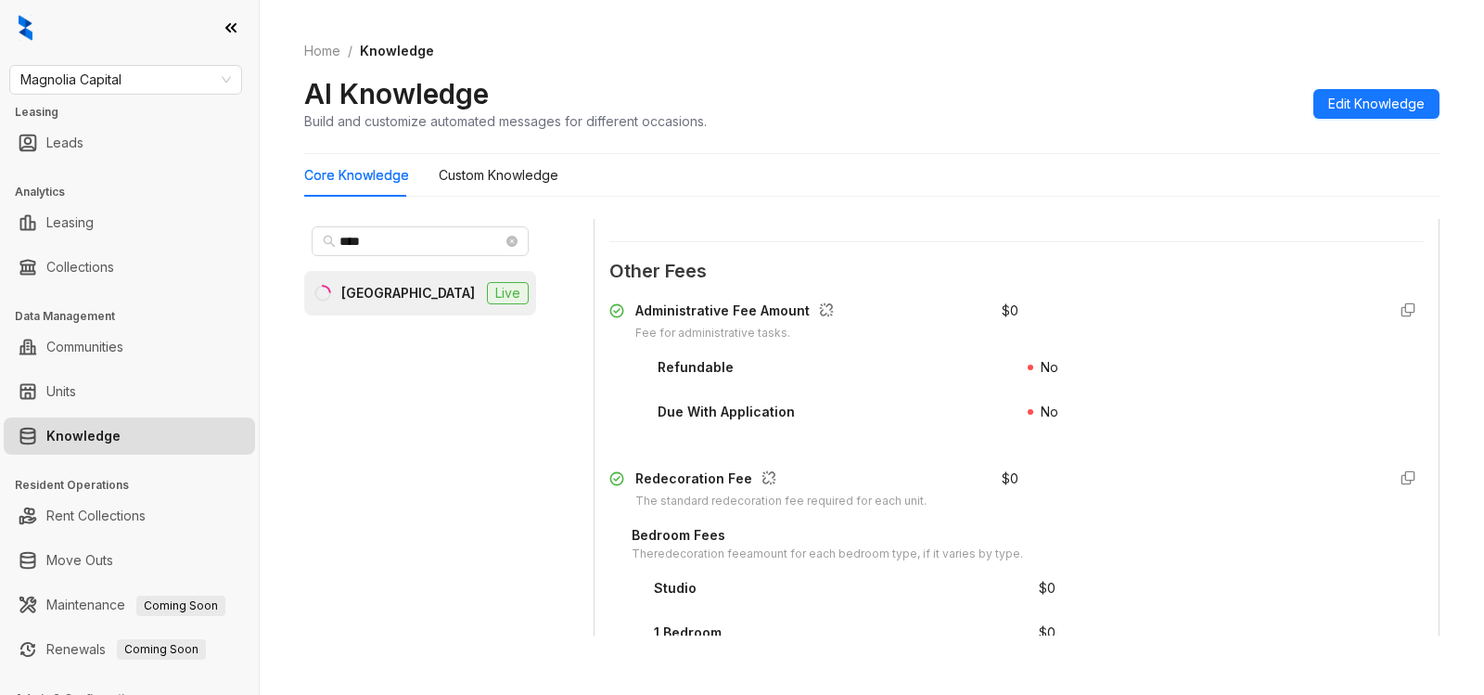
scroll to position [2679, 0]
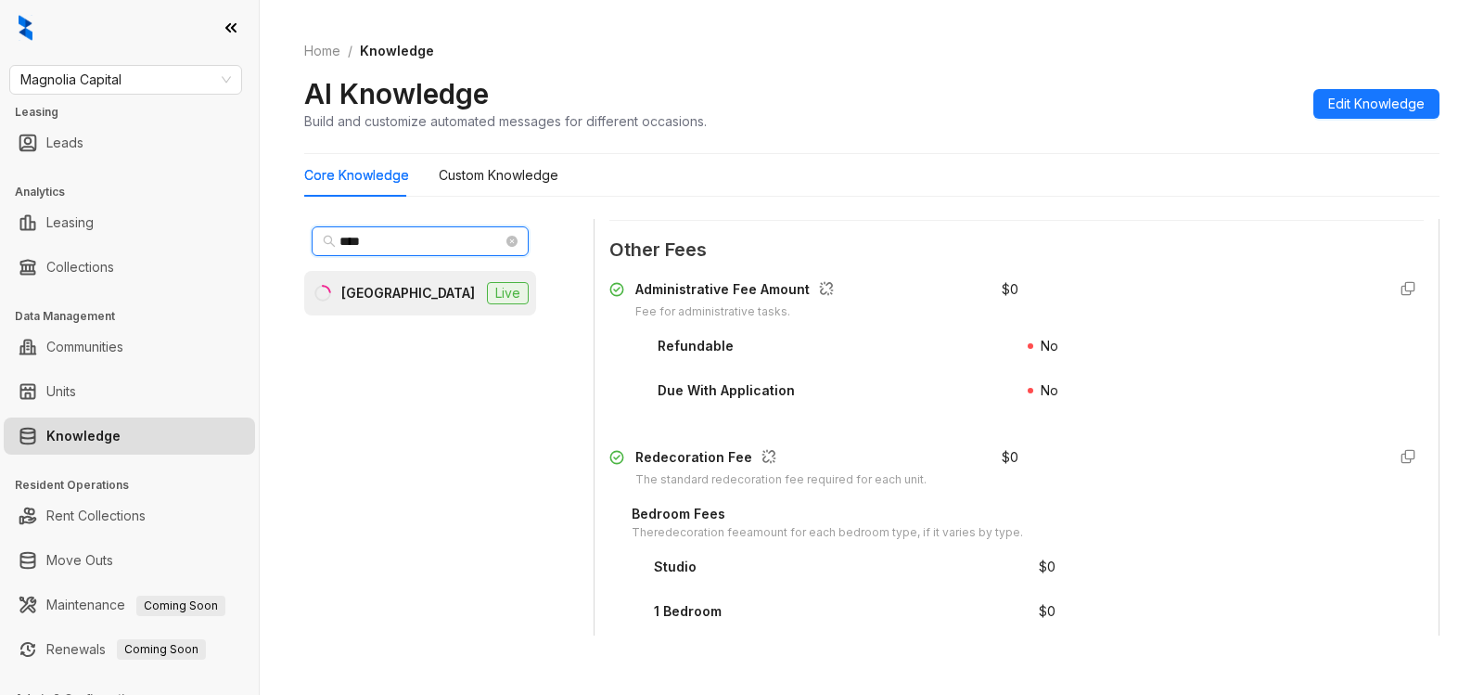
click at [380, 241] on input "****" at bounding box center [421, 241] width 163 height 20
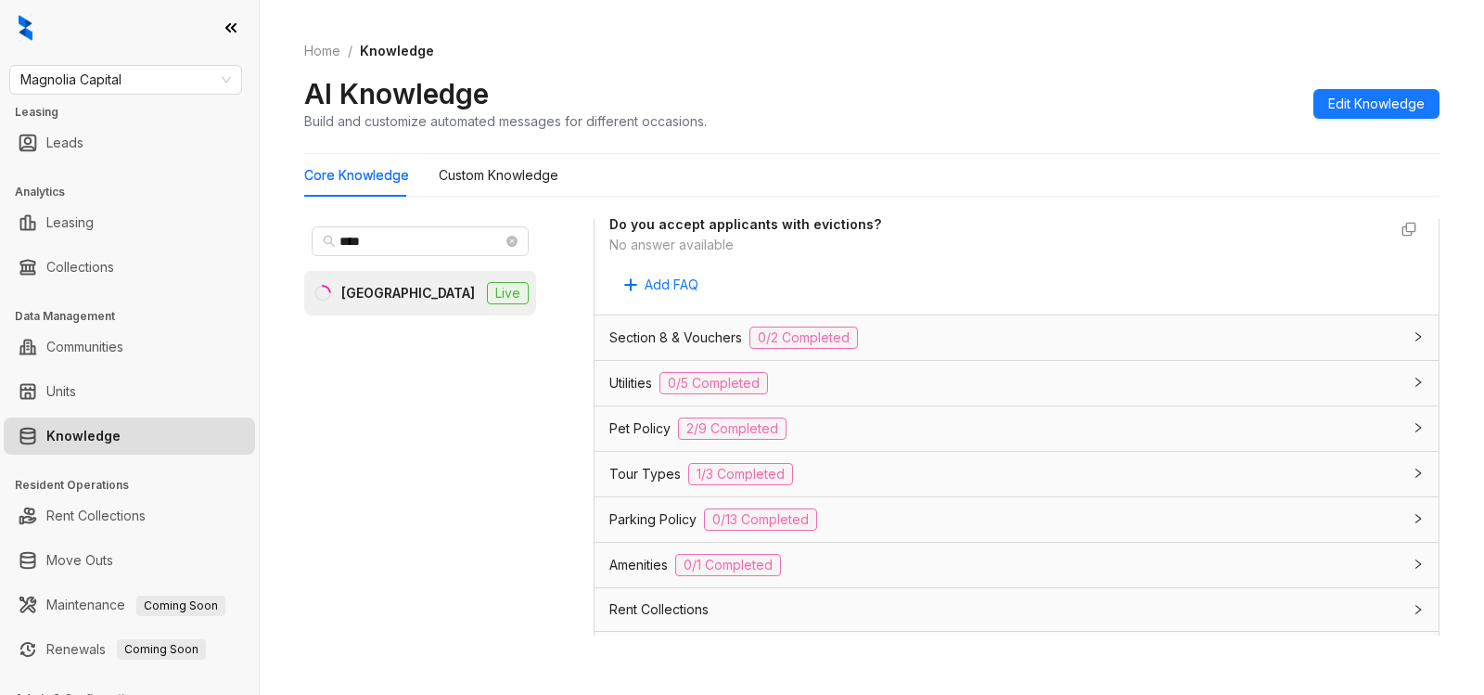
scroll to position [3439, 0]
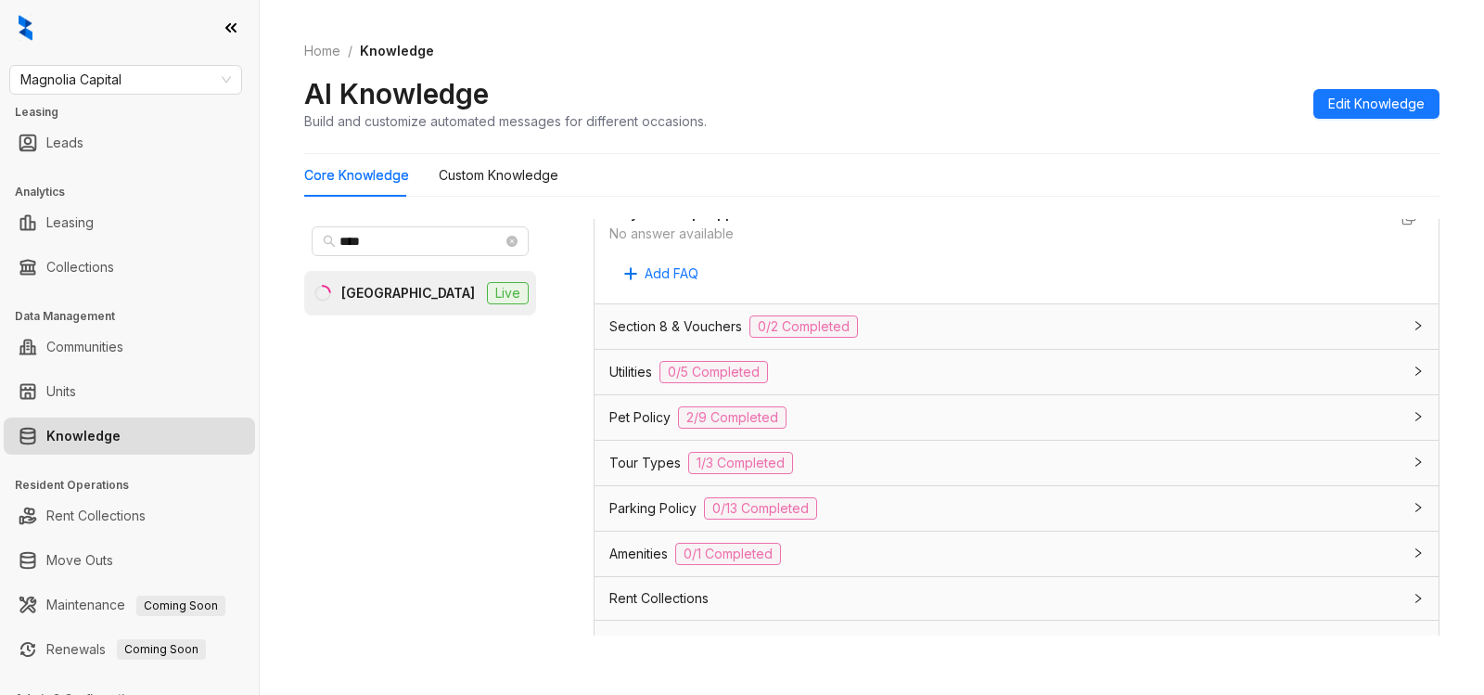
click at [734, 426] on span "2/9 Completed" at bounding box center [732, 417] width 109 height 22
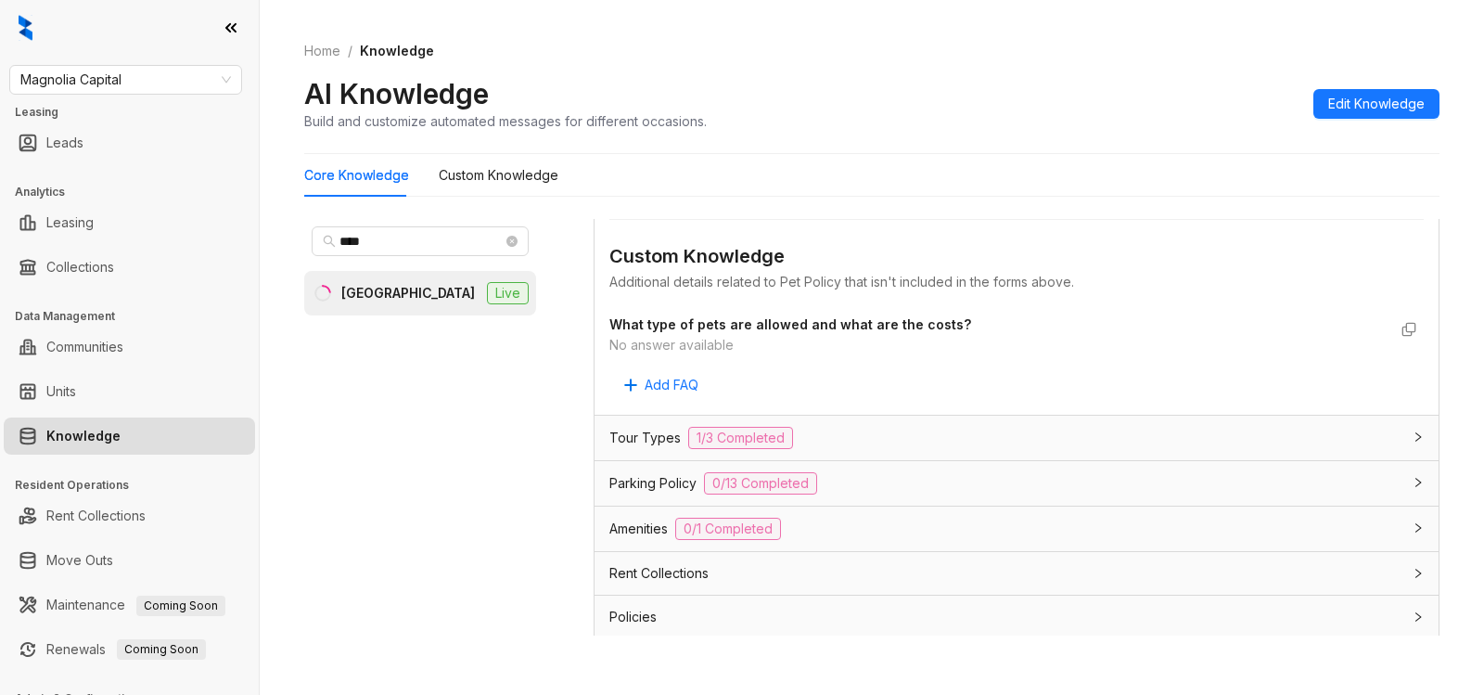
scroll to position [4427, 0]
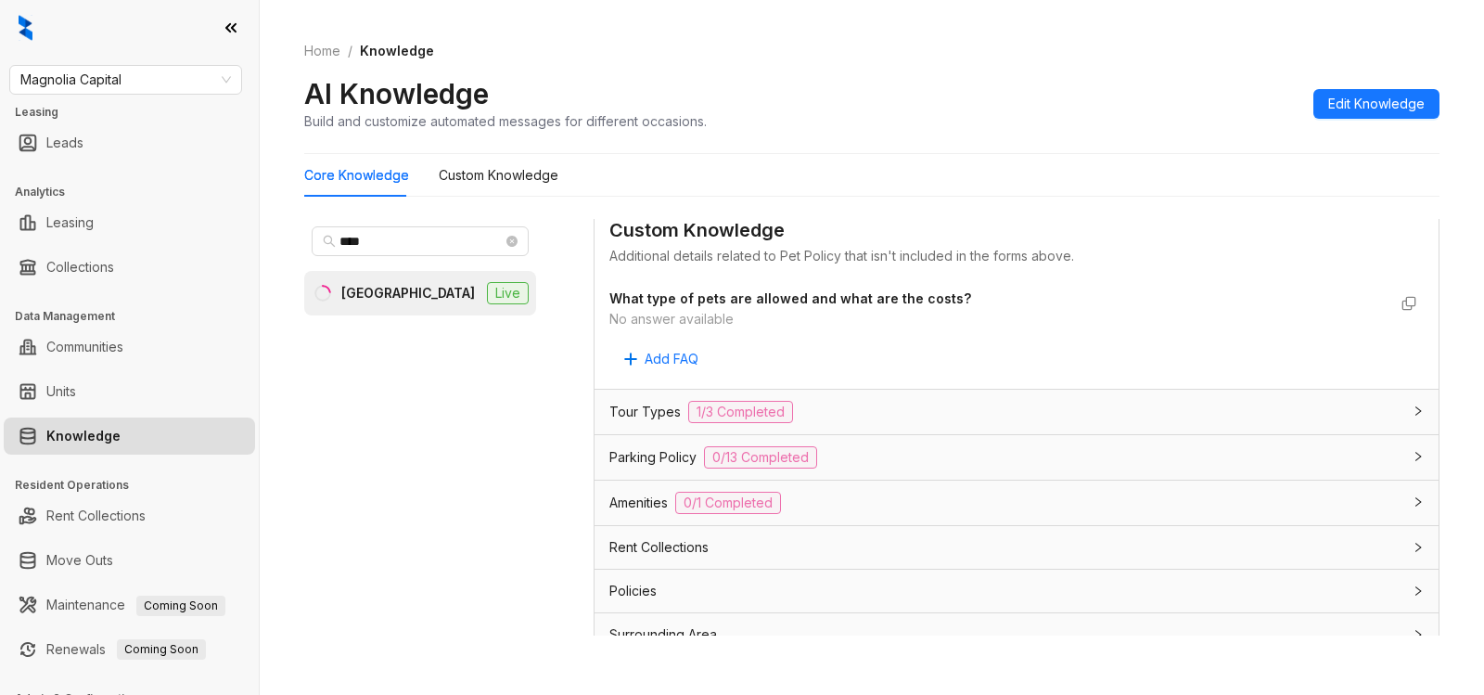
click at [758, 456] on span "0/13 Completed" at bounding box center [760, 457] width 113 height 22
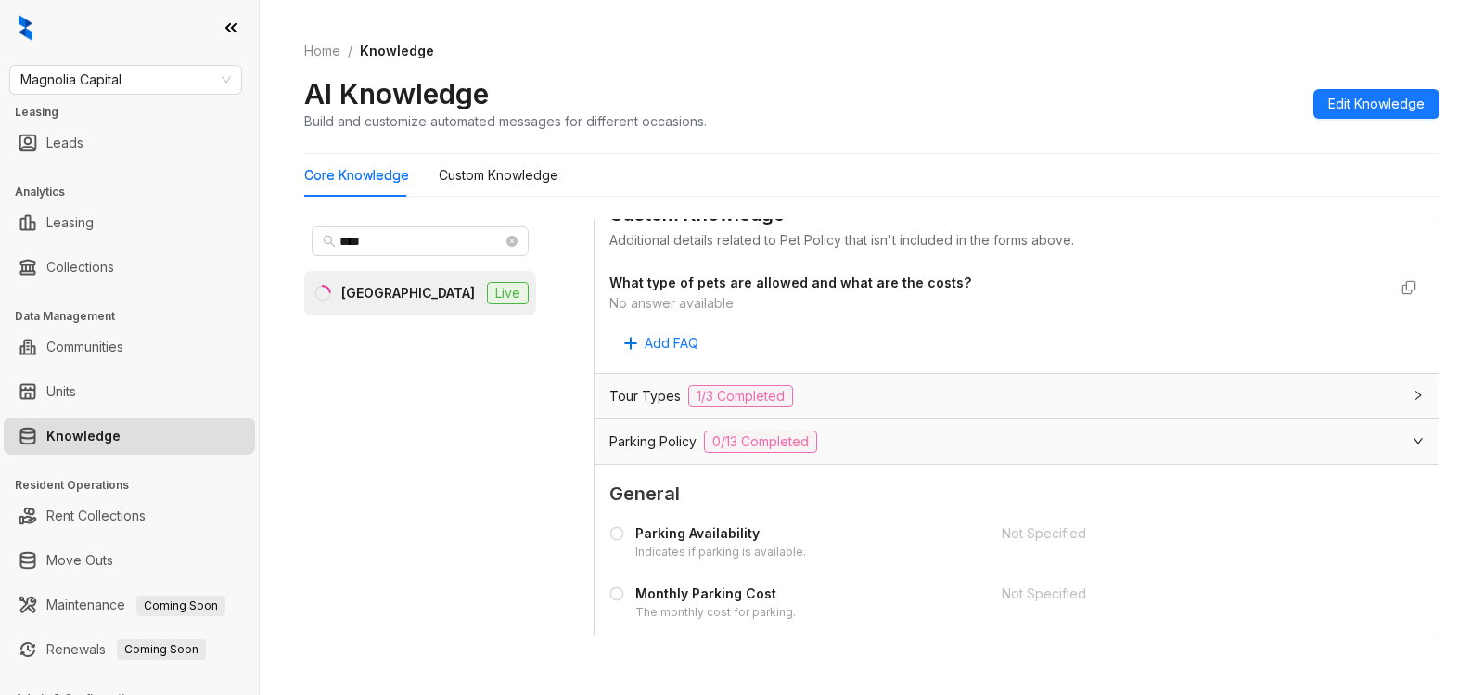
scroll to position [4363, 0]
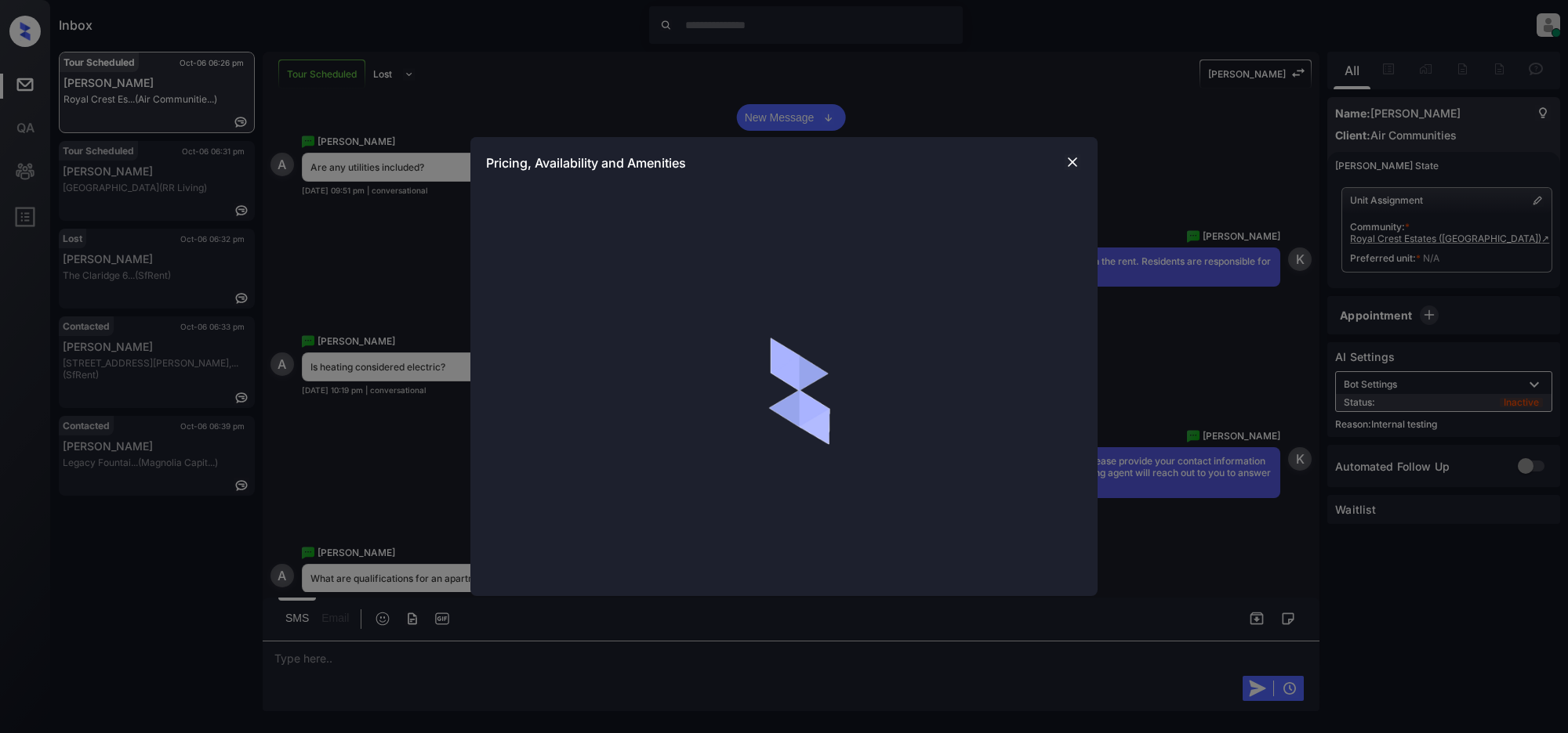
scroll to position [5052, 0]
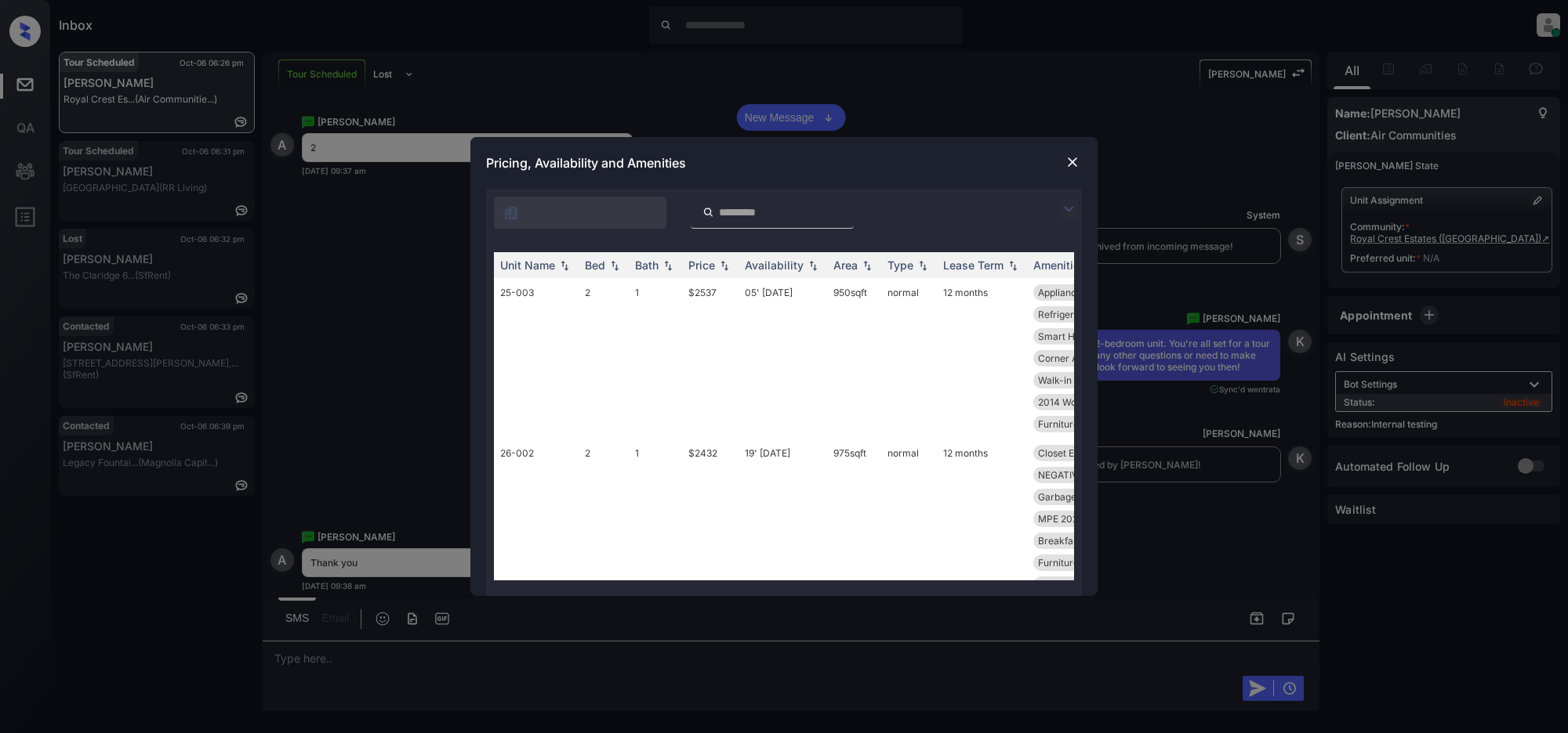
click at [1059, 204] on img at bounding box center [1068, 209] width 19 height 19
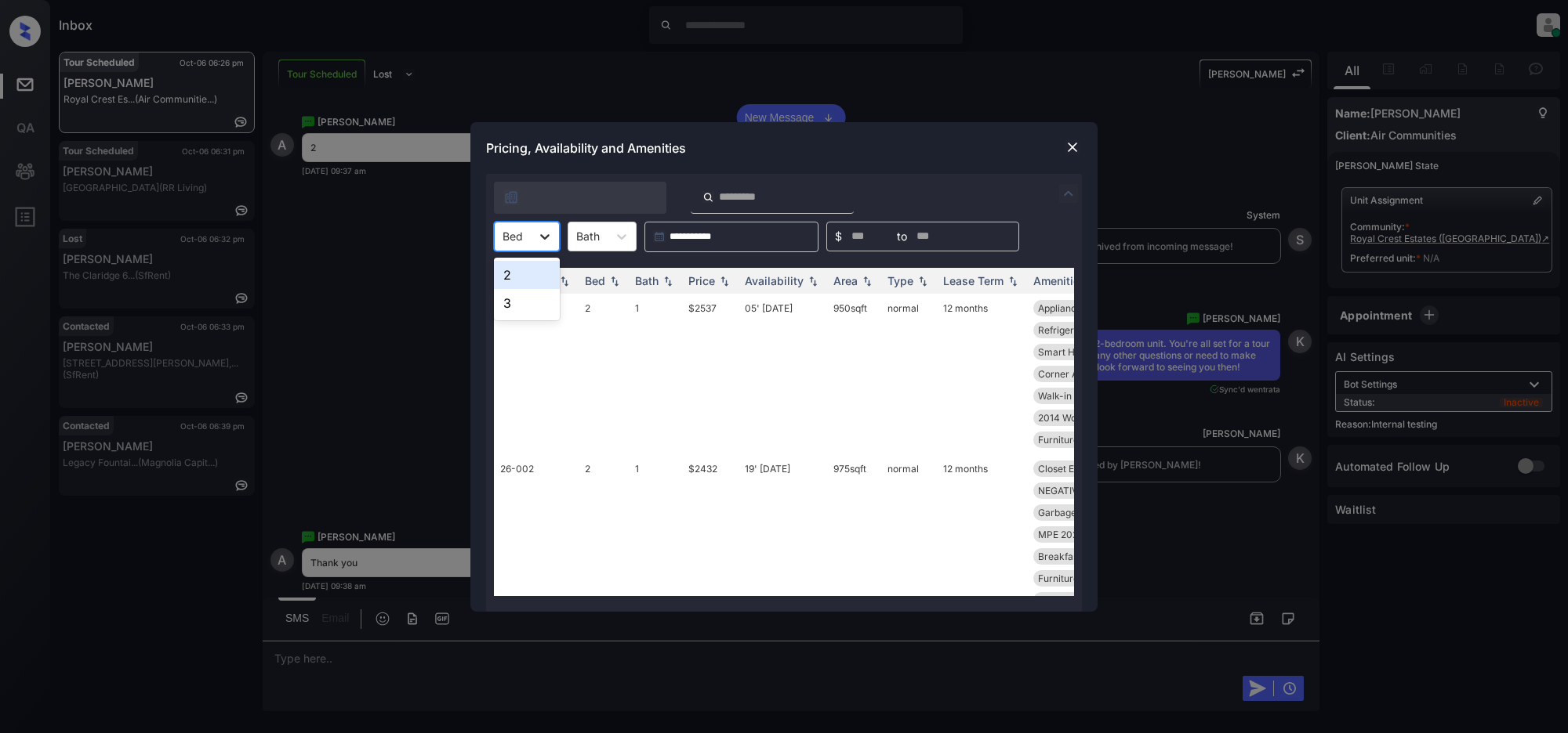
click at [538, 239] on icon at bounding box center [545, 236] width 16 height 16
drag, startPoint x: 511, startPoint y: 274, endPoint x: 790, endPoint y: 354, distance: 290.2
click at [512, 274] on div "2" at bounding box center [527, 274] width 66 height 28
click at [725, 280] on img at bounding box center [724, 280] width 16 height 11
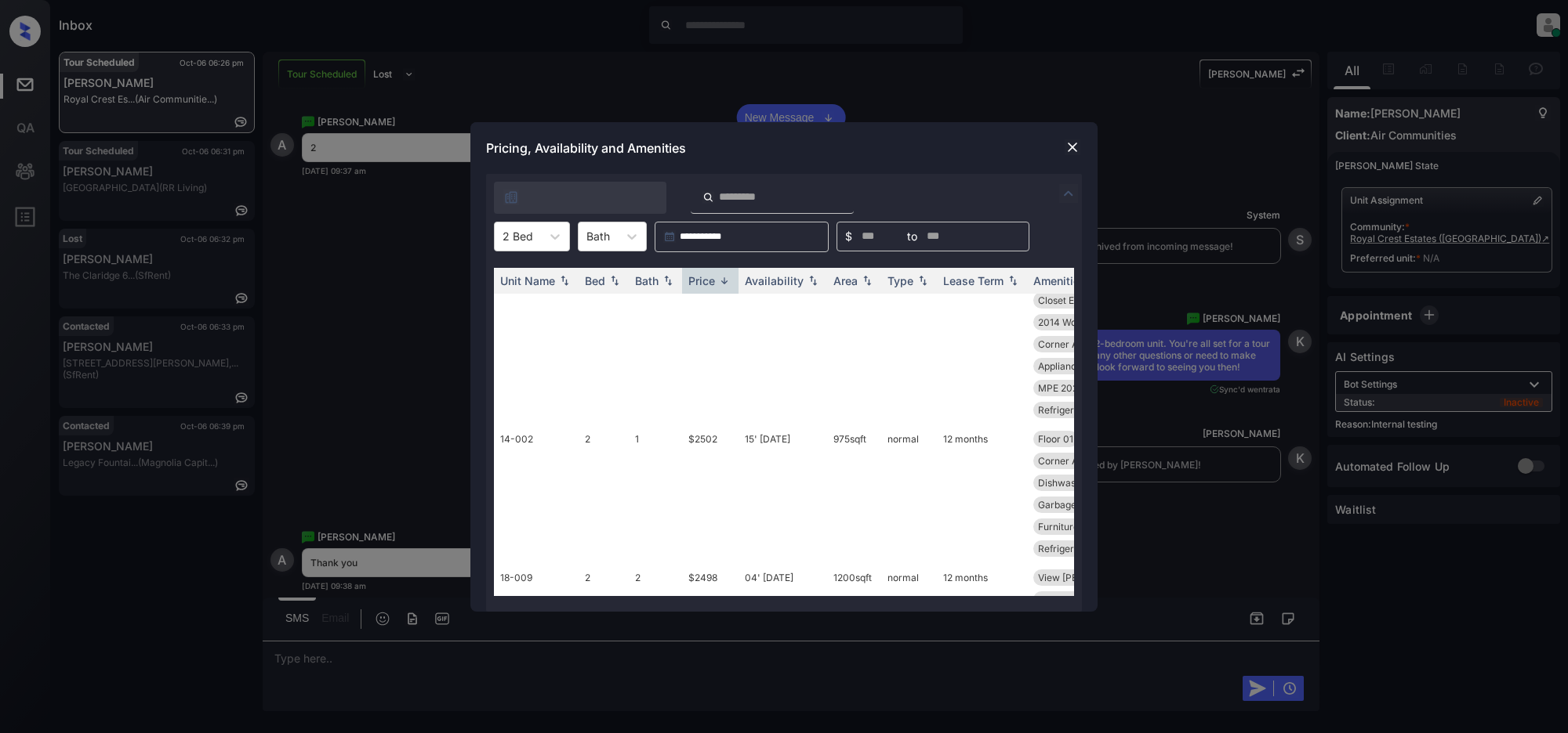
scroll to position [3745, 0]
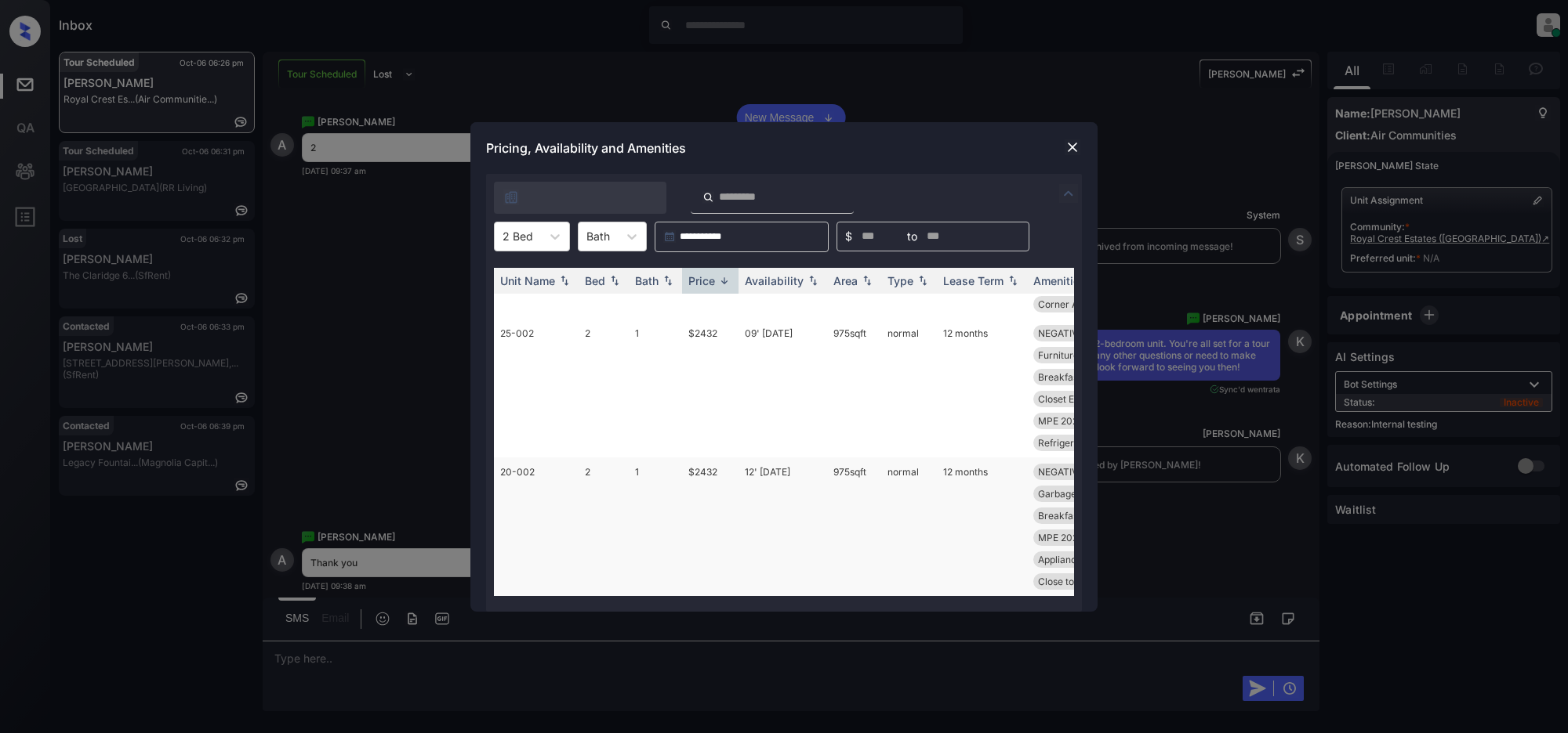
drag, startPoint x: 703, startPoint y: 457, endPoint x: 734, endPoint y: 503, distance: 55.5
click at [705, 506] on td "$2432" at bounding box center [710, 527] width 57 height 138
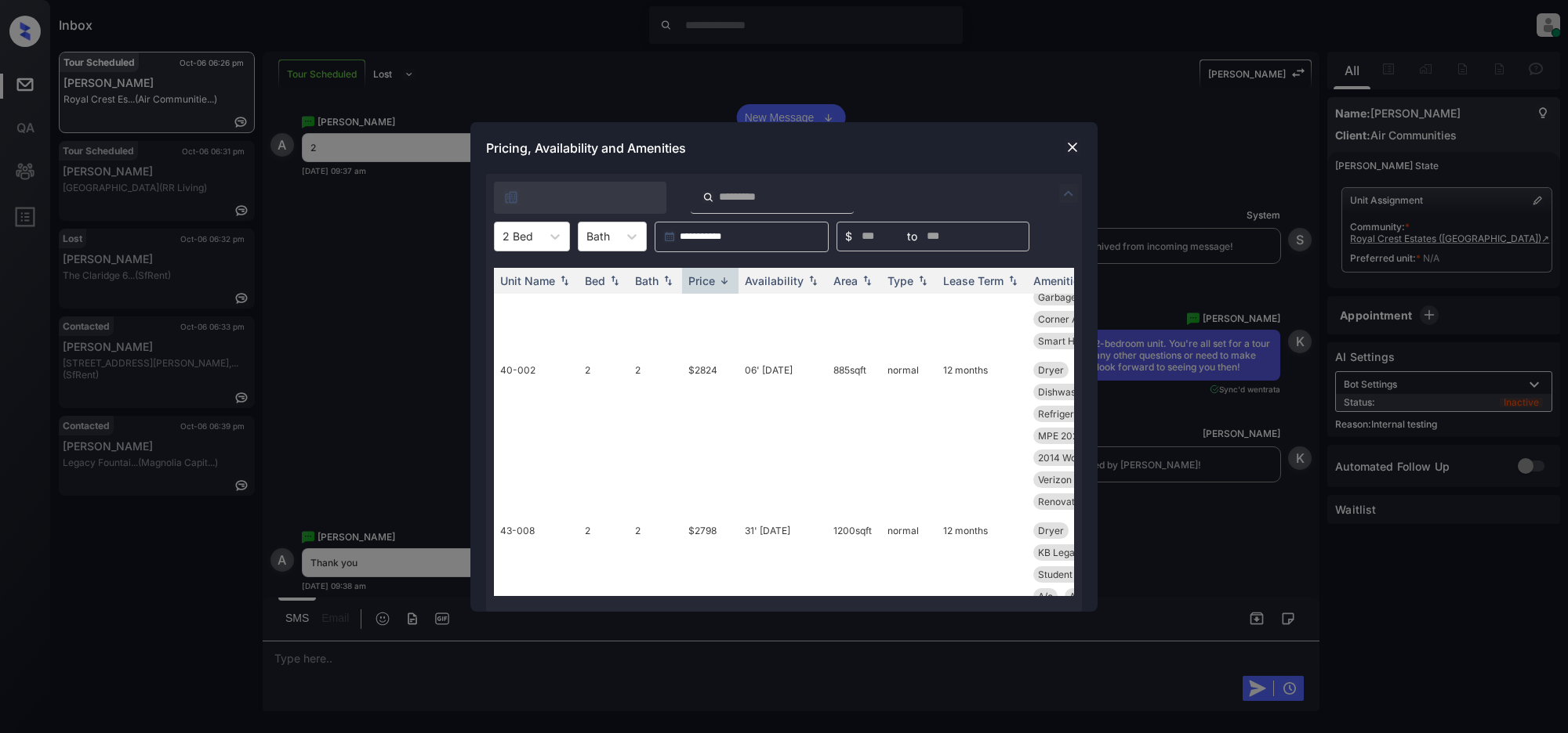
scroll to position [627, 0]
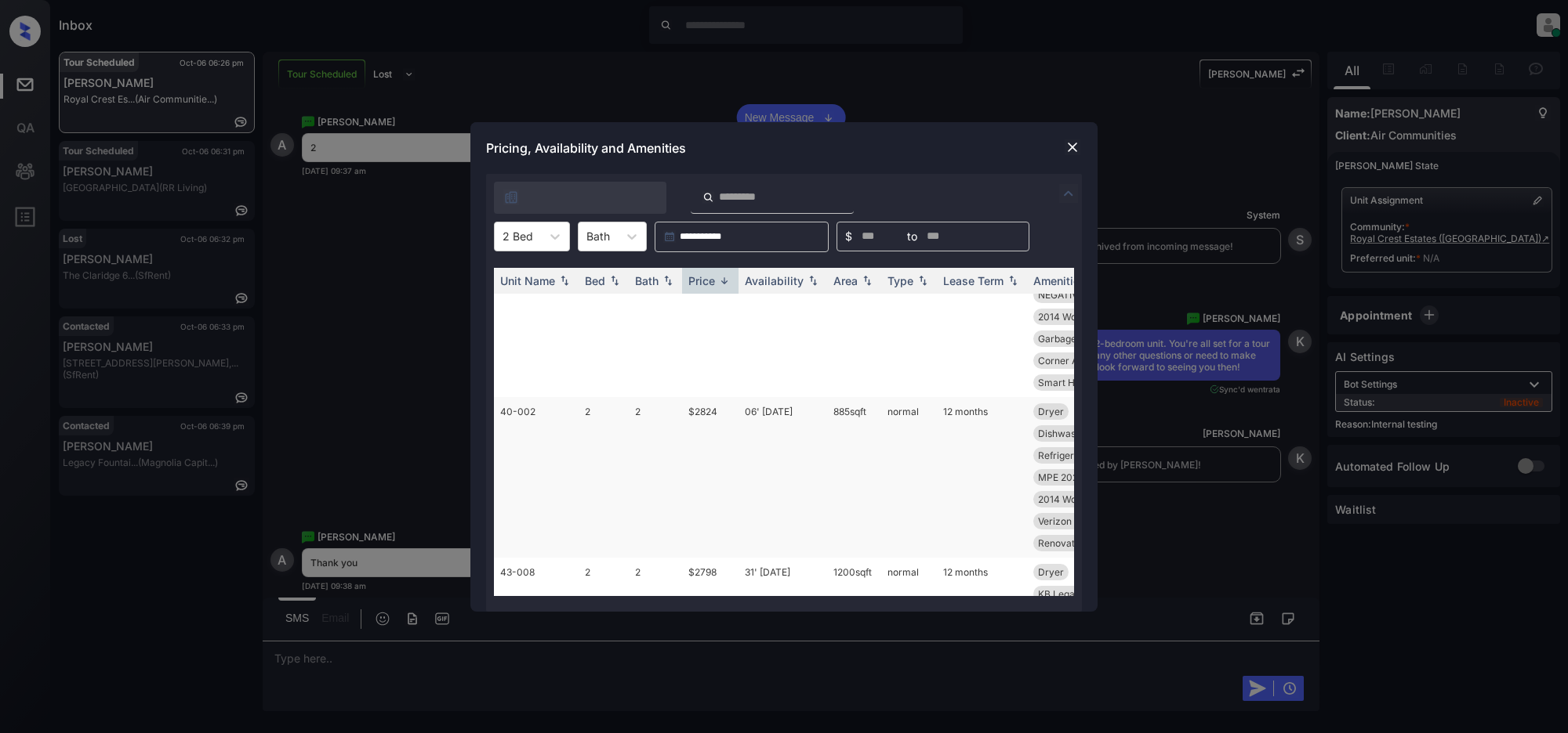
click at [726, 397] on td "$2824" at bounding box center [710, 477] width 57 height 160
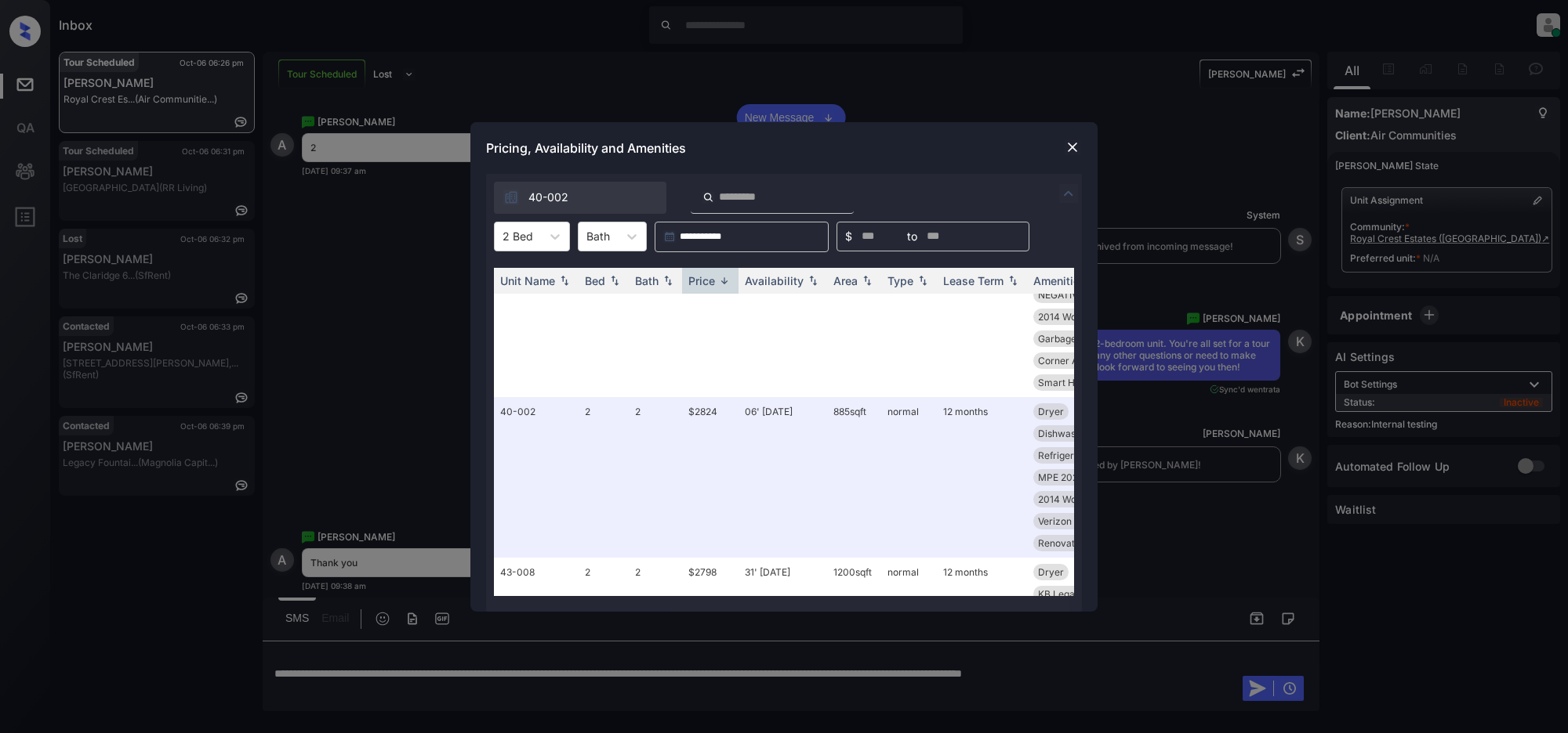
click at [1070, 155] on div at bounding box center [1072, 147] width 19 height 19
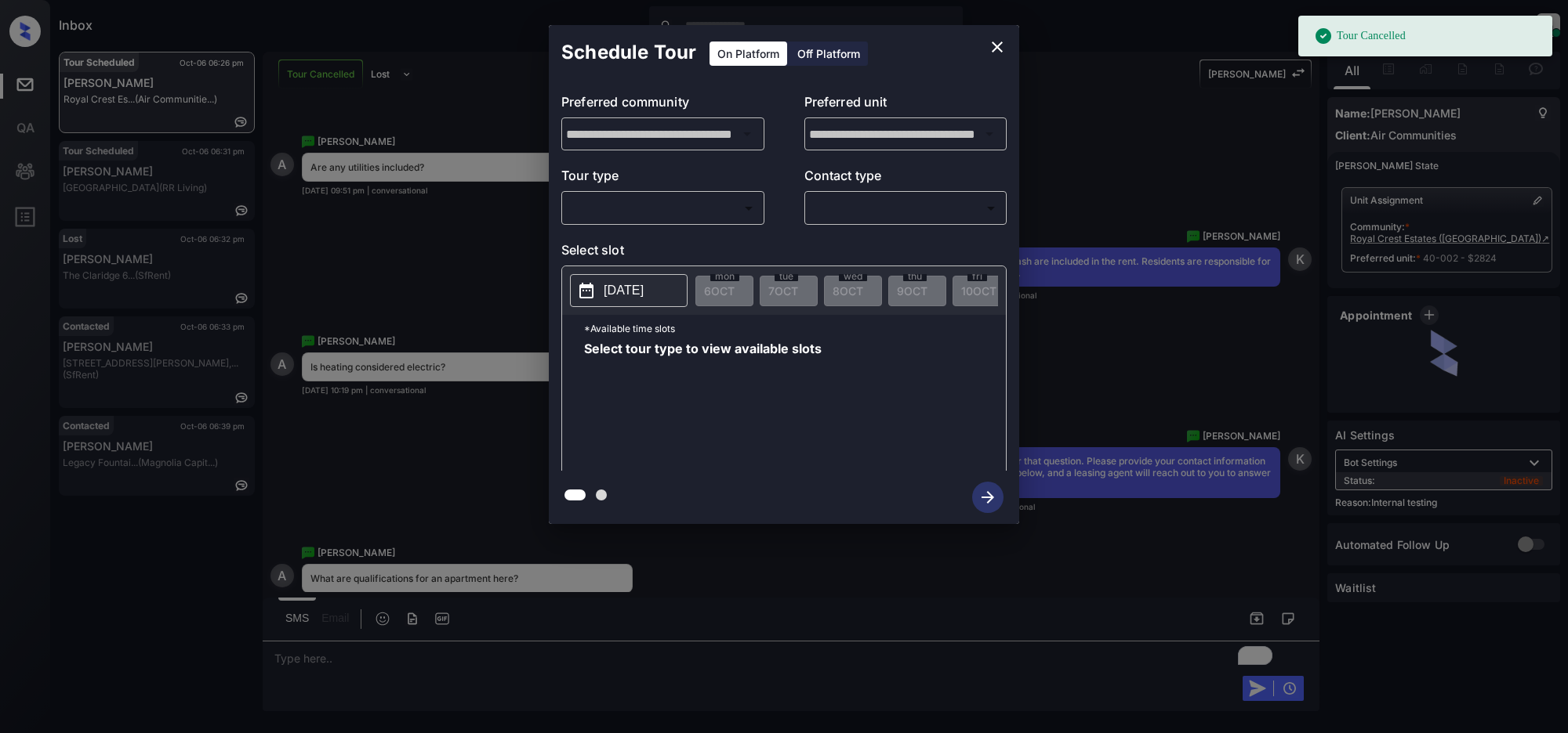
scroll to position [16726, 0]
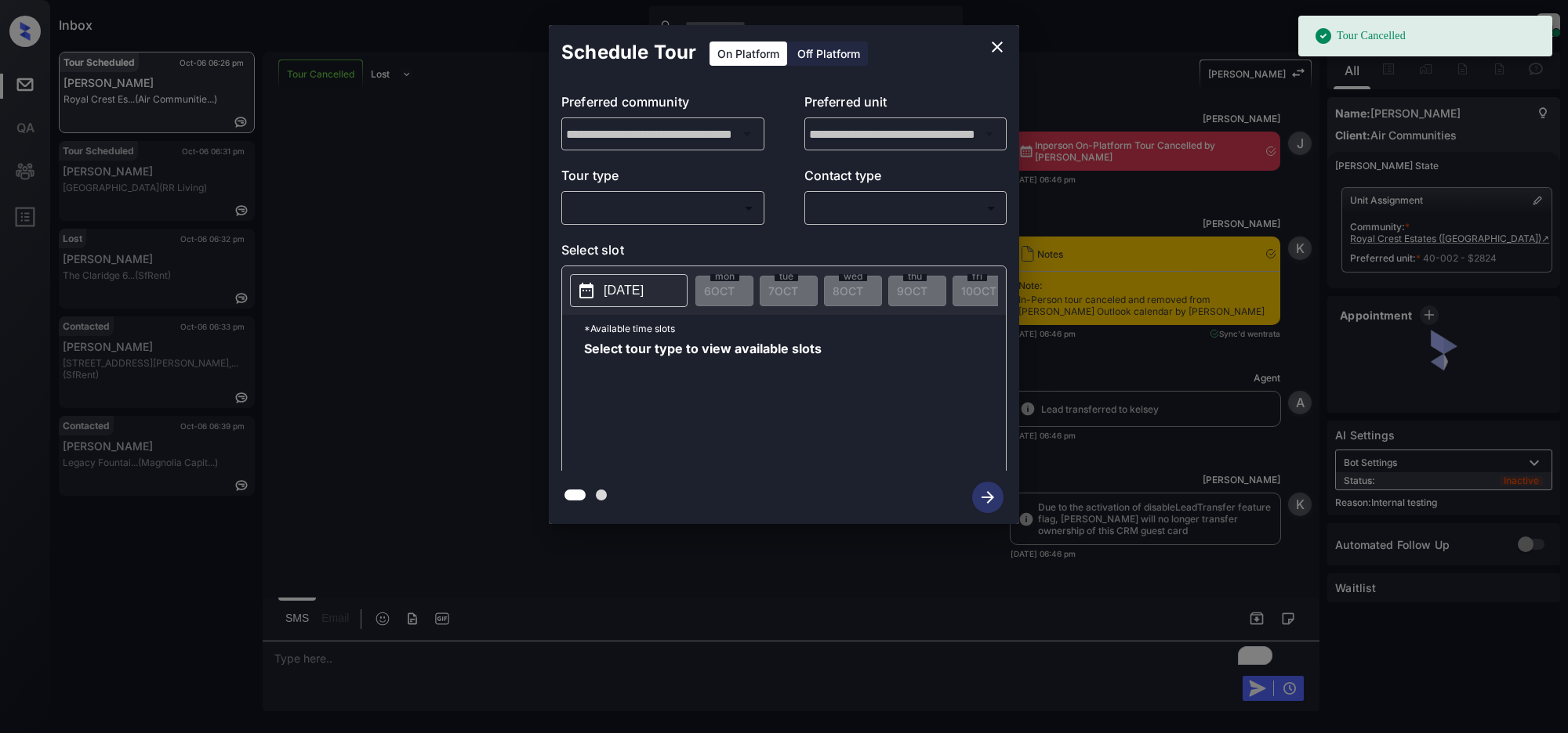
click at [690, 204] on body "Tour Cancelled Inbox [PERSON_NAME] Online Set yourself offline Set yourself on …" at bounding box center [784, 366] width 1568 height 733
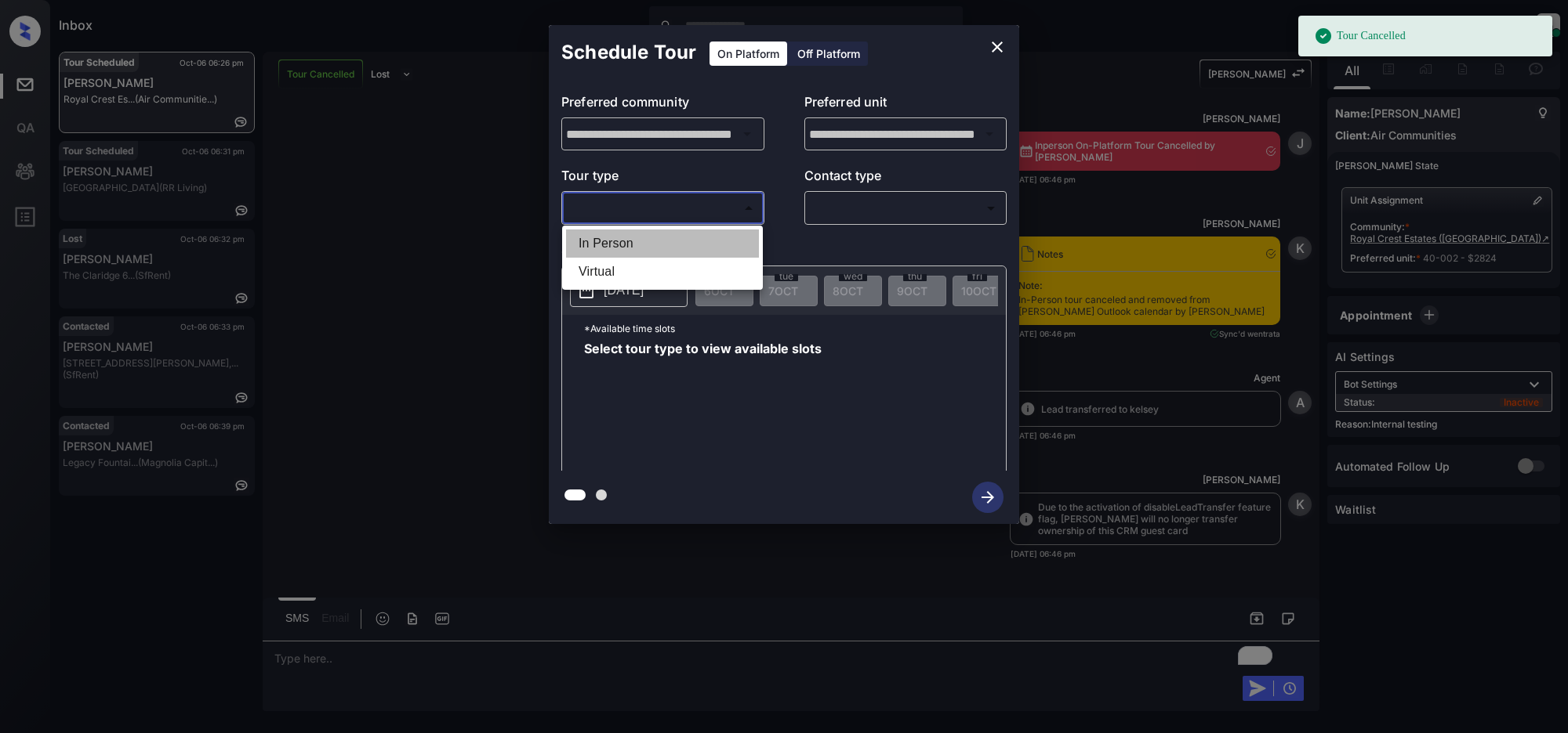
drag, startPoint x: 627, startPoint y: 236, endPoint x: 859, endPoint y: 204, distance: 234.2
click at [627, 236] on li "In Person" at bounding box center [662, 243] width 193 height 28
type input "********"
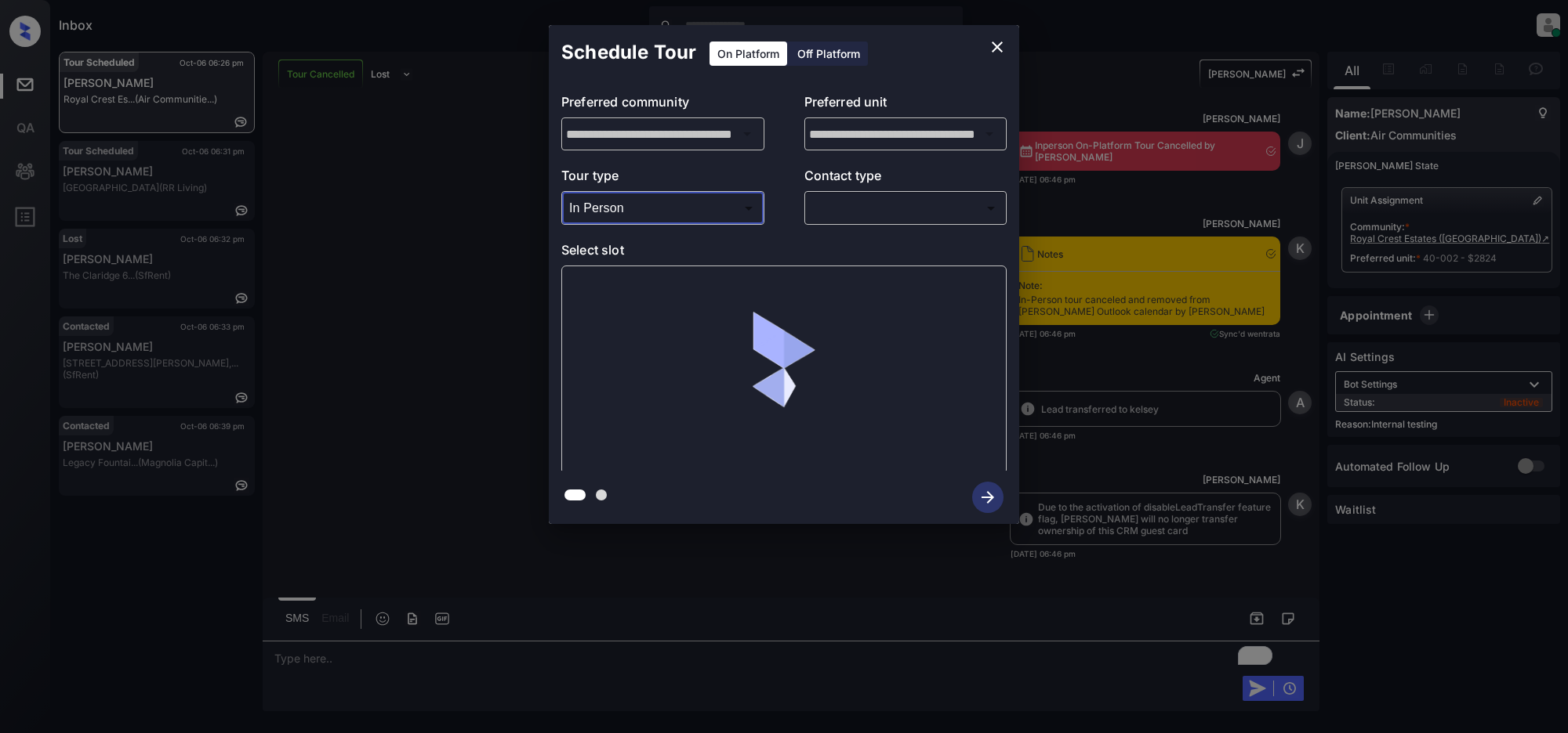
click at [858, 209] on body "Tour Cancelled Inbox [PERSON_NAME] Online Set yourself offline Set yourself on …" at bounding box center [784, 366] width 1568 height 733
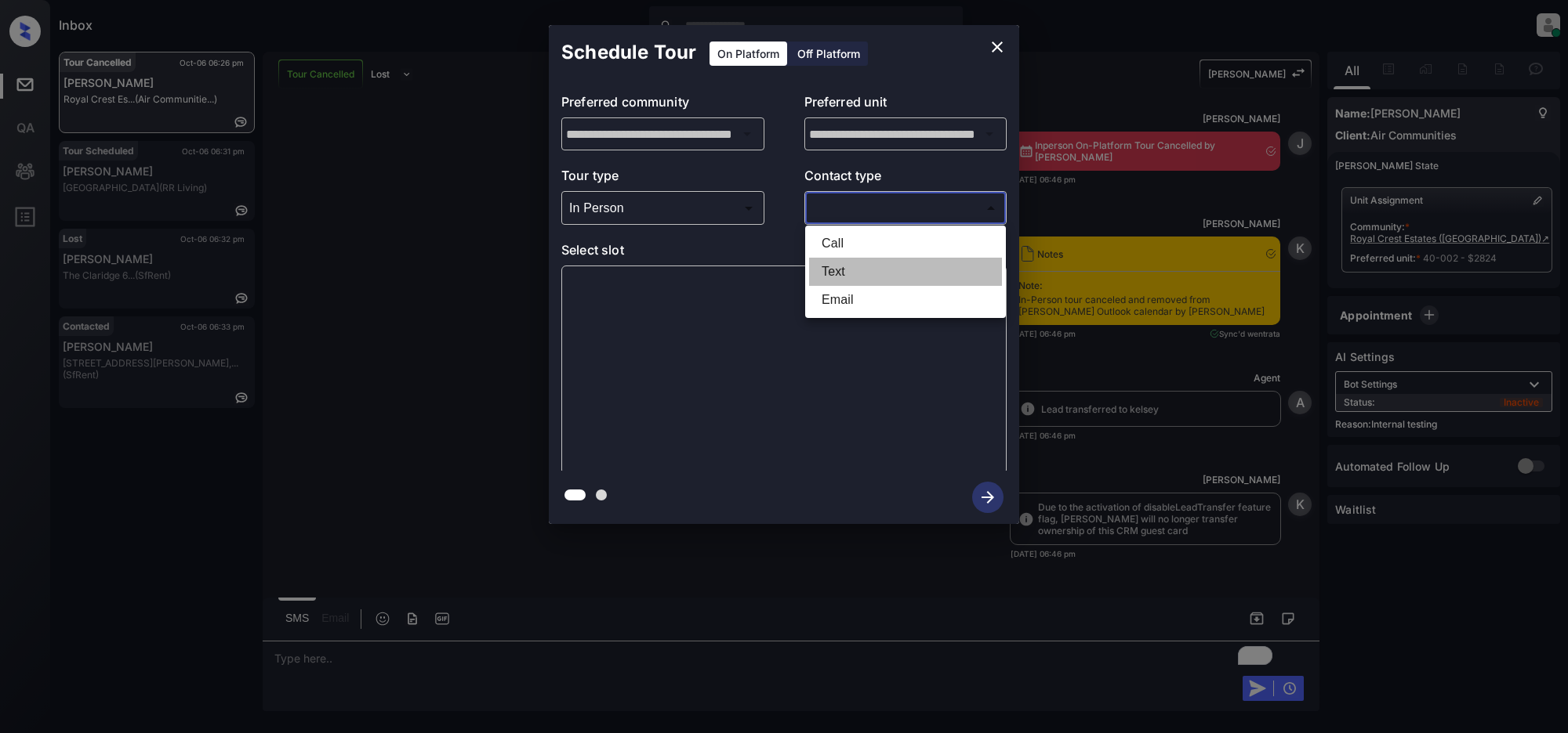
drag, startPoint x: 847, startPoint y: 277, endPoint x: 847, endPoint y: 326, distance: 49.0
click at [847, 278] on li "Text" at bounding box center [905, 271] width 193 height 28
type input "****"
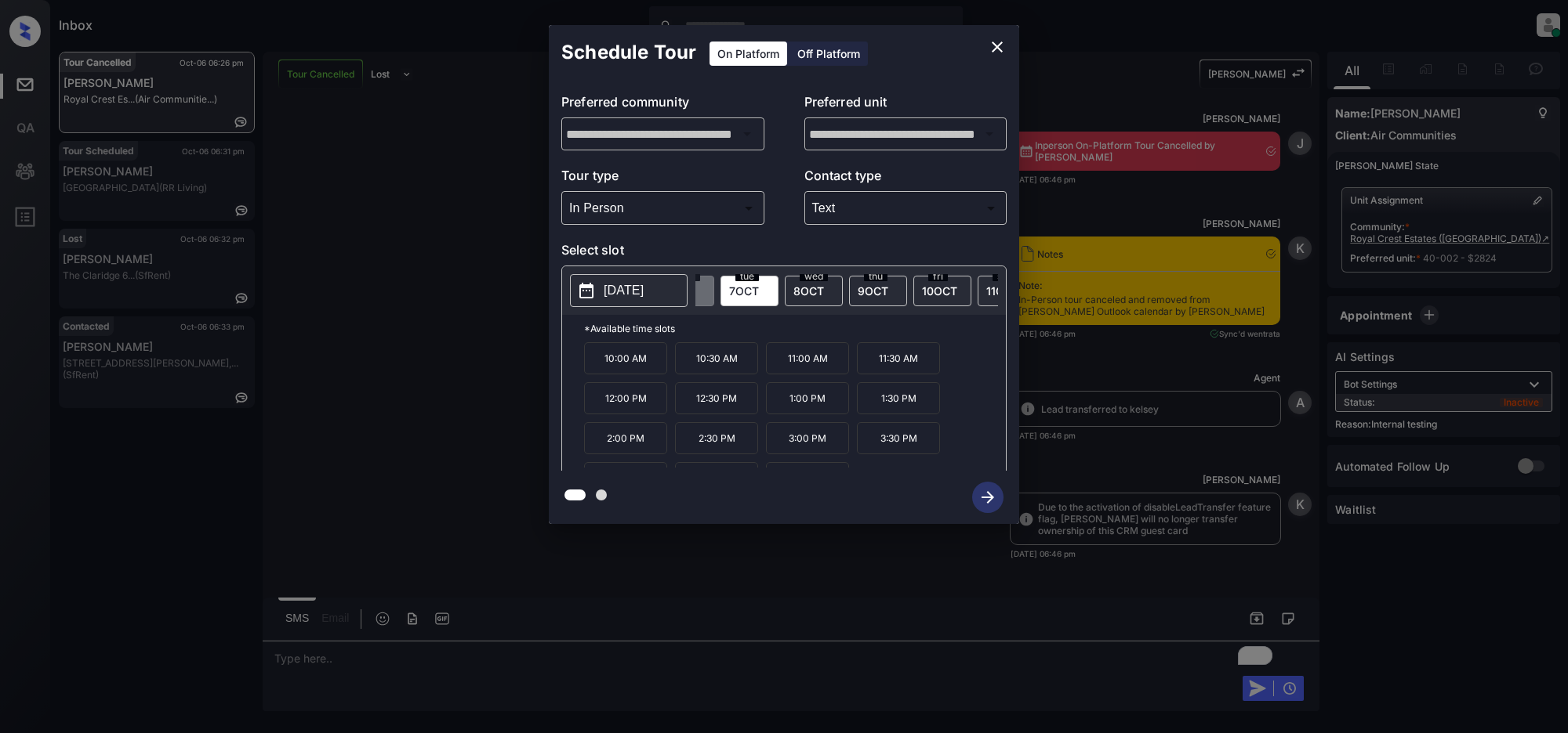
scroll to position [0, 79]
click at [957, 290] on span "[DATE]" at bounding box center [963, 291] width 33 height 14
drag, startPoint x: 735, startPoint y: 413, endPoint x: 731, endPoint y: 479, distance: 66.1
click at [737, 415] on p "12:30 PM" at bounding box center [716, 399] width 83 height 32
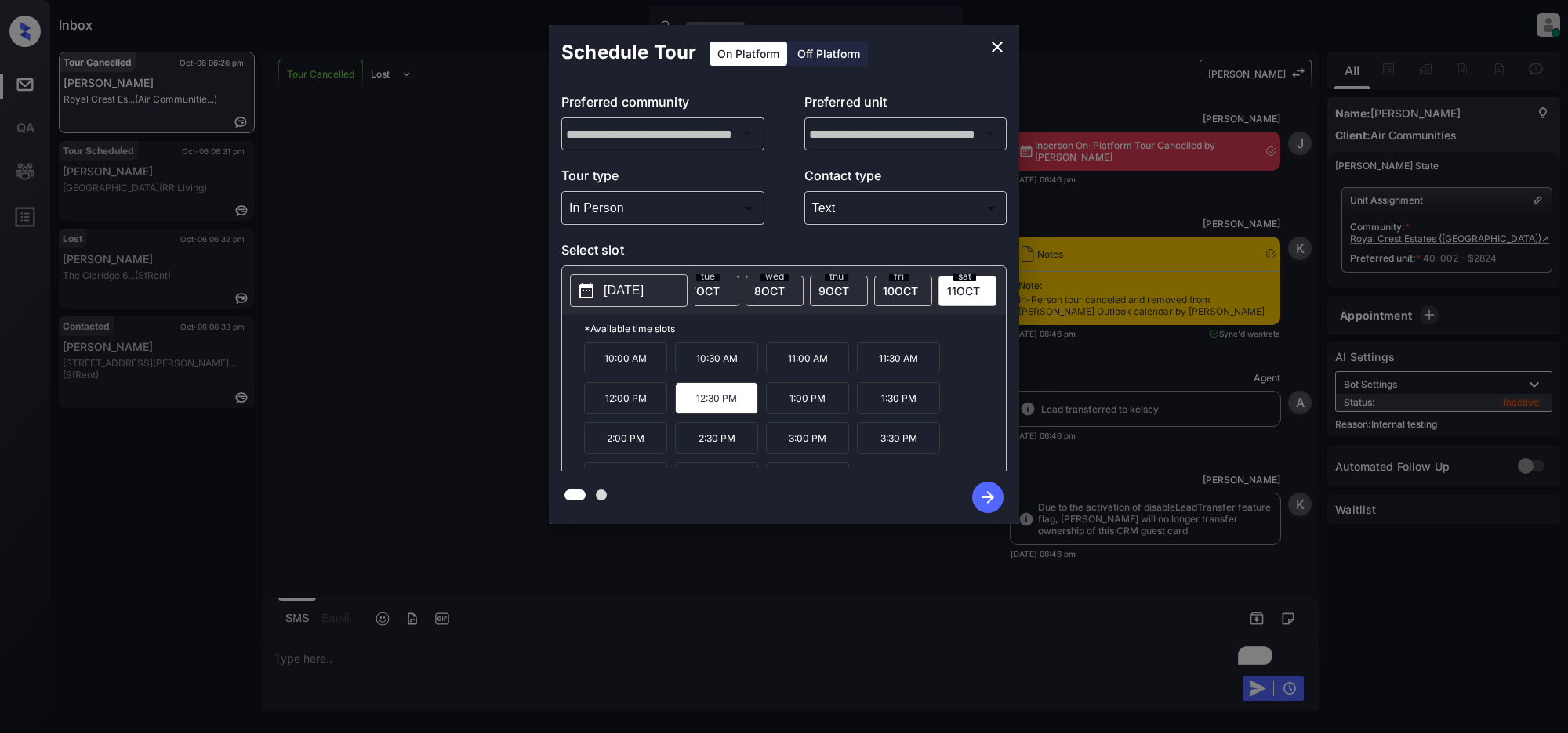
click at [1001, 48] on icon "close" at bounding box center [997, 47] width 19 height 19
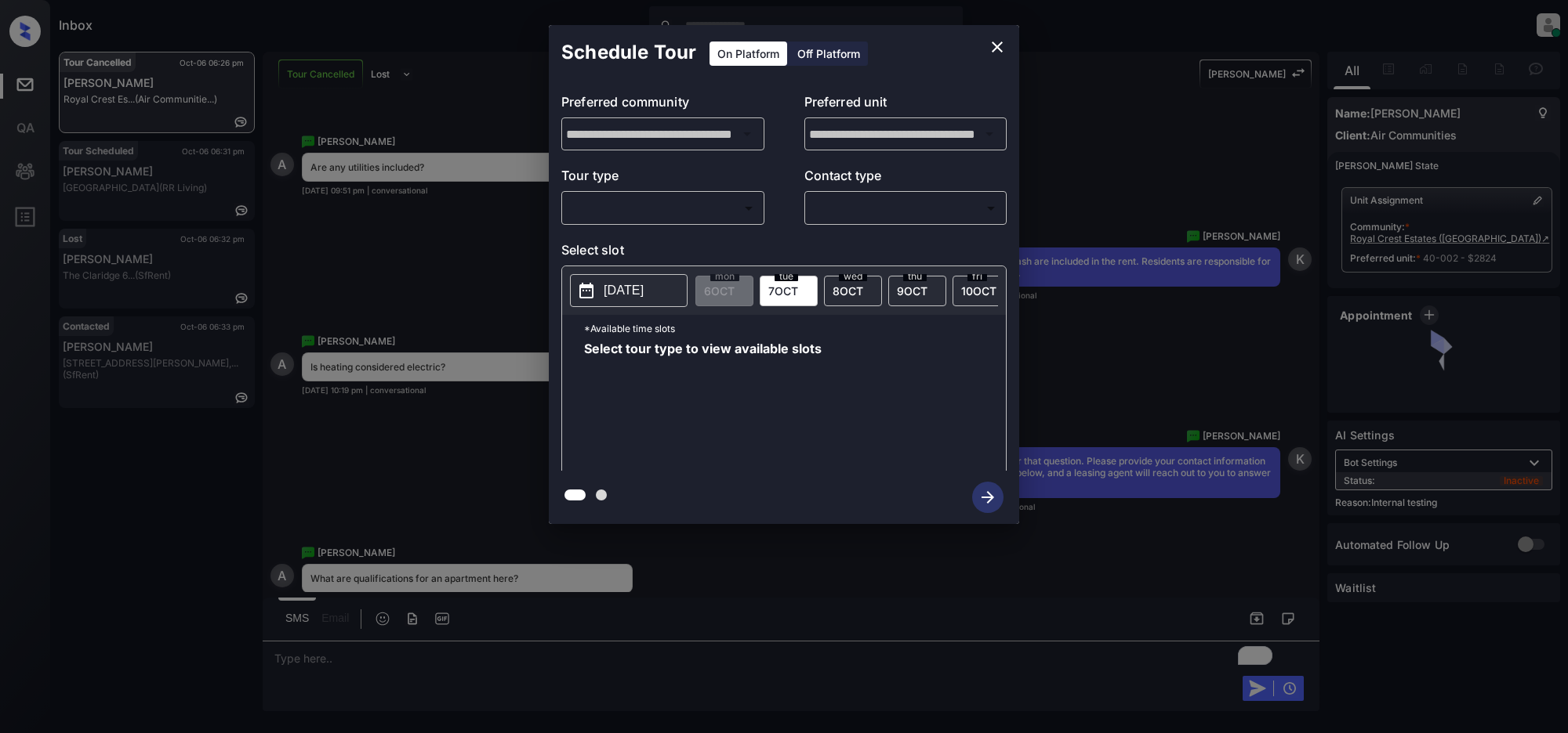
scroll to position [15173, 0]
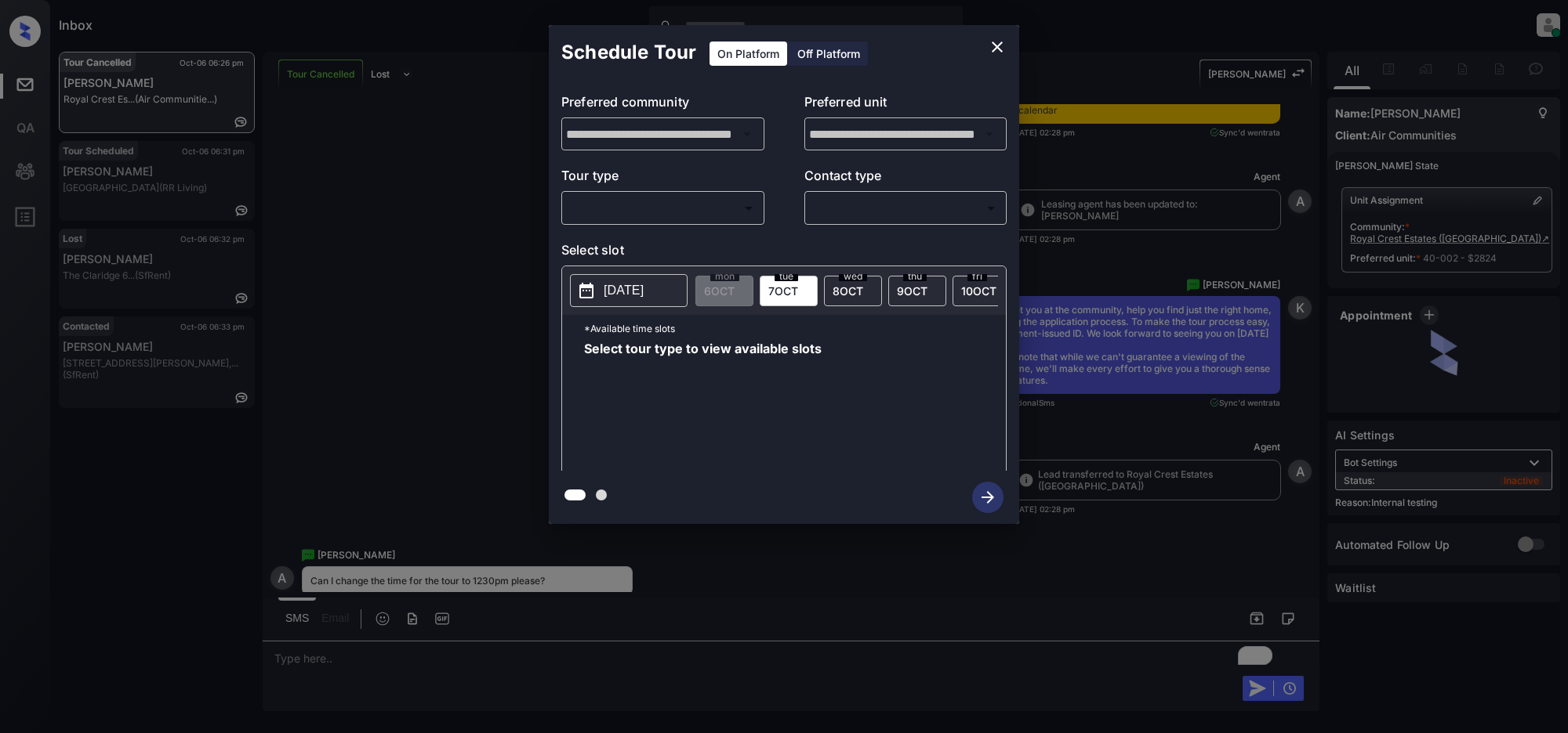
click at [684, 202] on body "Inbox [PERSON_NAME] Online Set yourself offline Set yourself on break Profile S…" at bounding box center [784, 366] width 1568 height 733
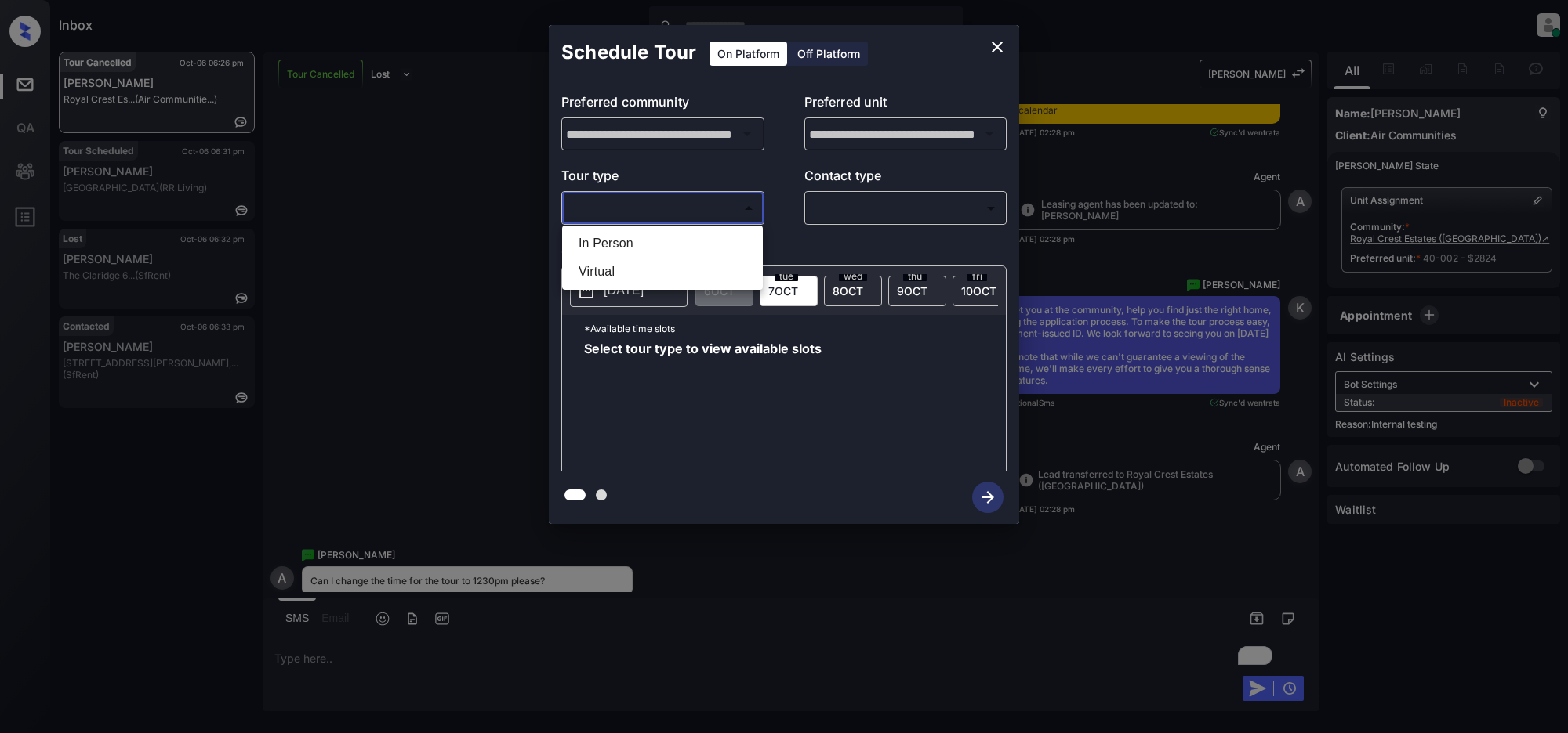
click at [649, 247] on li "In Person" at bounding box center [662, 243] width 193 height 28
type input "********"
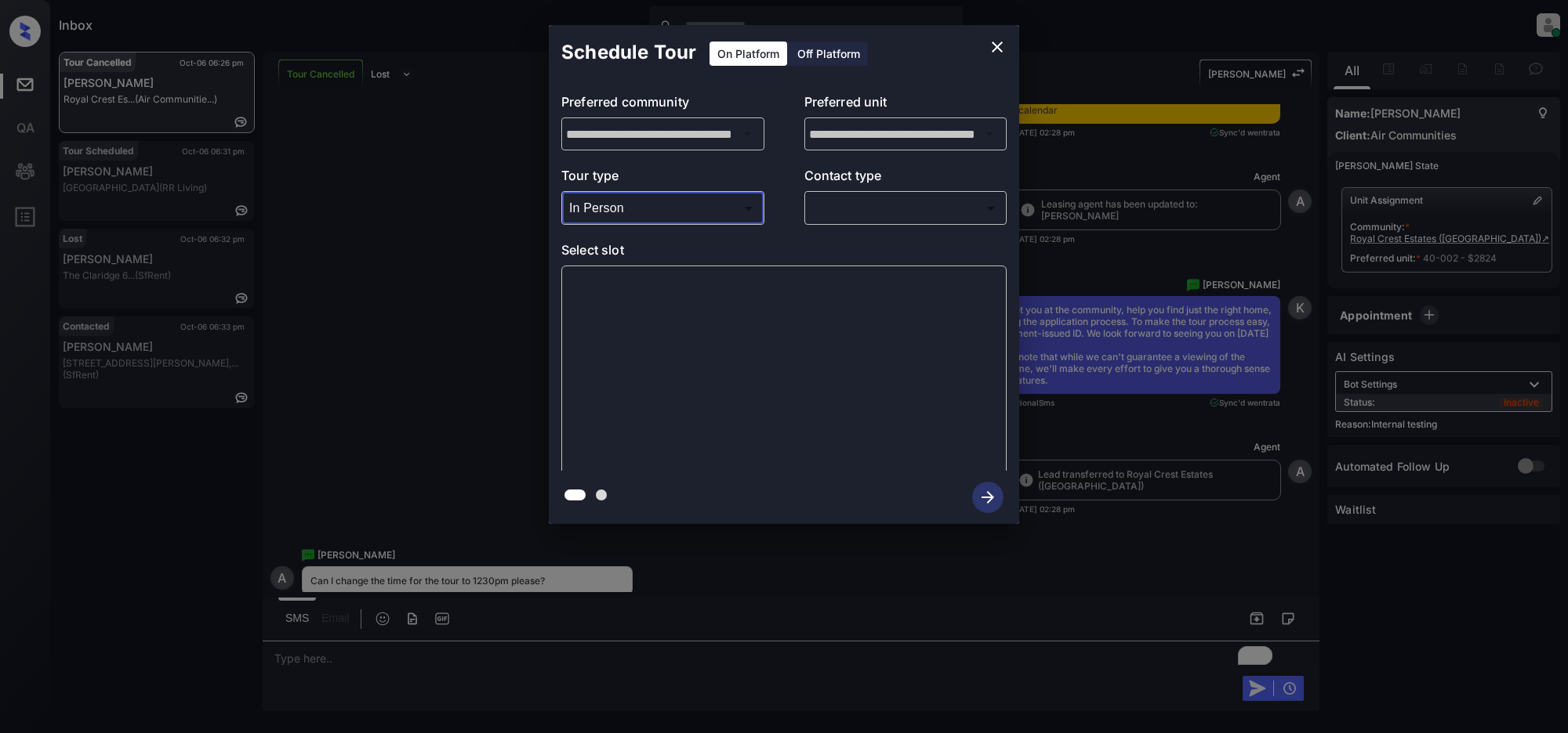
click at [864, 208] on body "Inbox [PERSON_NAME] Online Set yourself offline Set yourself on break Profile S…" at bounding box center [784, 366] width 1568 height 733
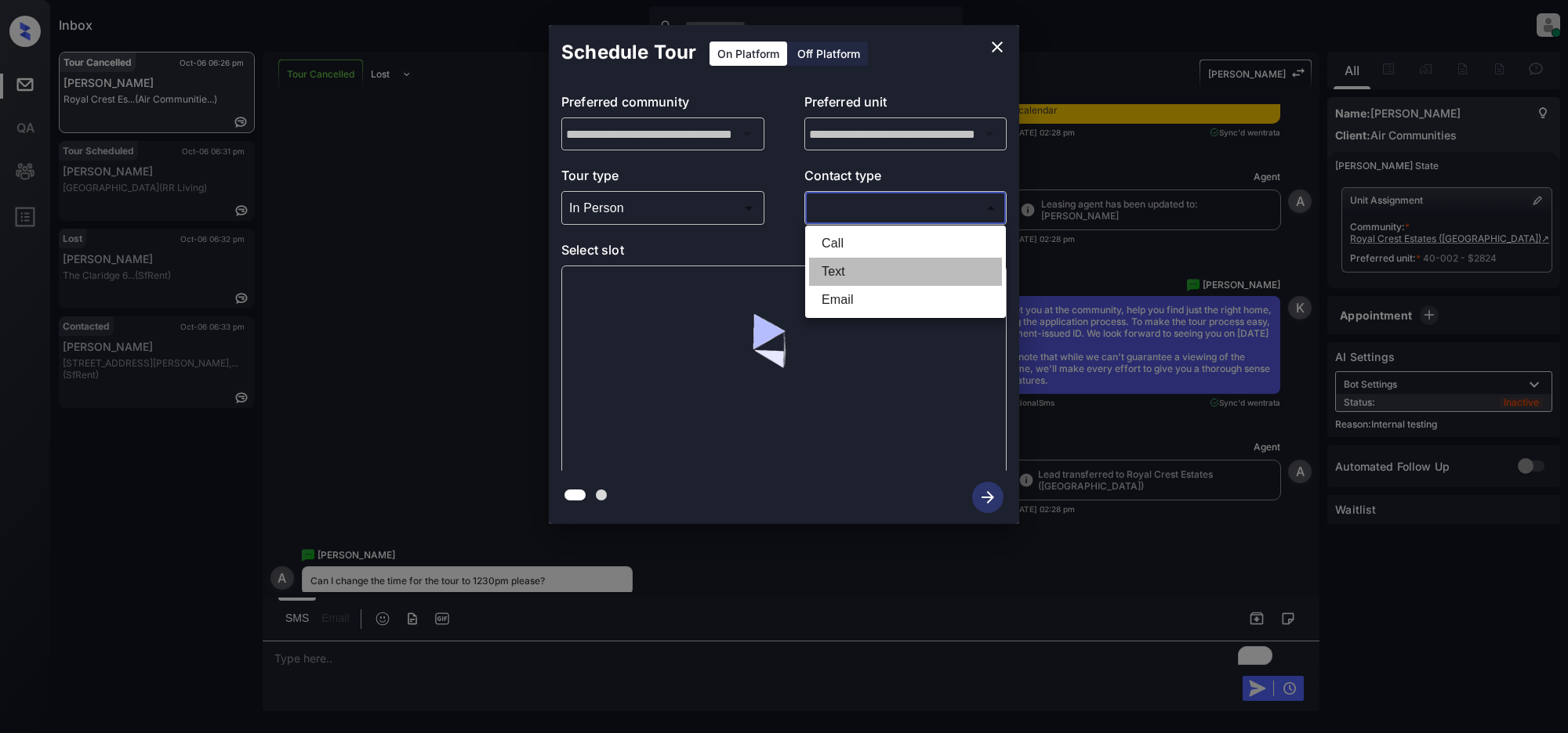
drag, startPoint x: 820, startPoint y: 263, endPoint x: 933, endPoint y: 339, distance: 136.2
click at [821, 265] on li "Text" at bounding box center [905, 271] width 193 height 28
type input "****"
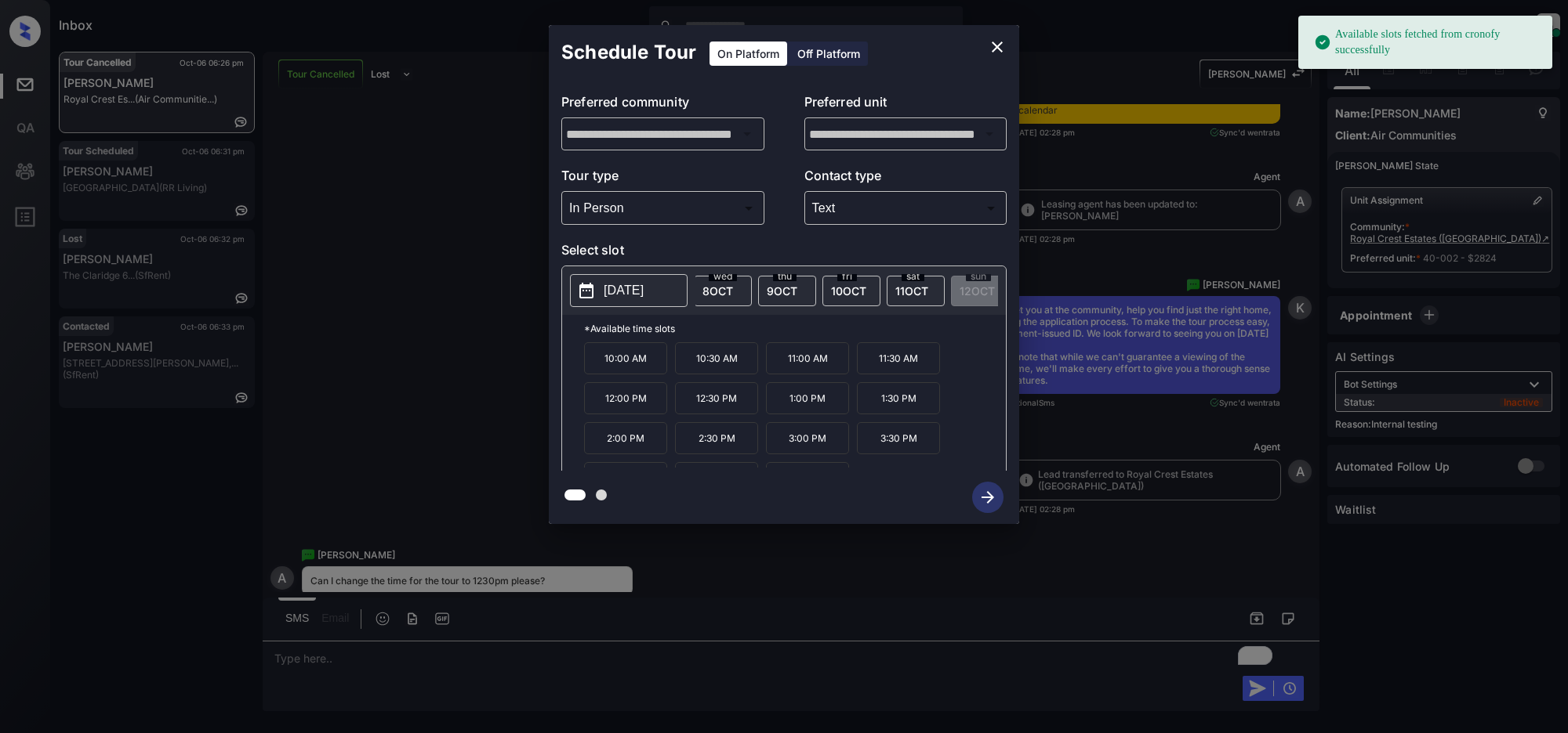
scroll to position [0, 144]
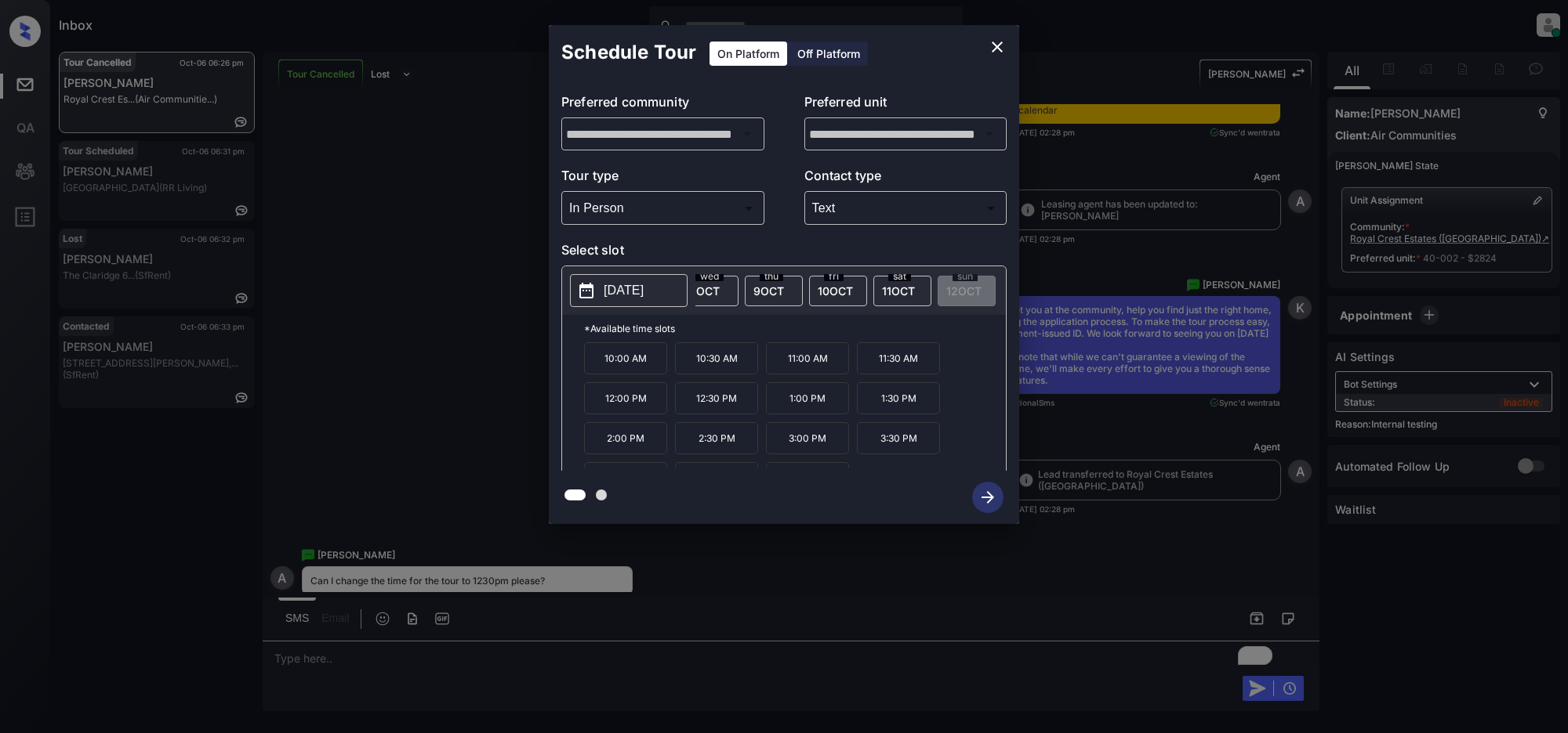
click at [896, 288] on span "[DATE]" at bounding box center [898, 291] width 33 height 14
drag, startPoint x: 734, startPoint y: 414, endPoint x: 749, endPoint y: 439, distance: 29.2
click at [733, 415] on p "12:30 PM" at bounding box center [716, 399] width 83 height 32
click at [990, 508] on icon "button" at bounding box center [987, 497] width 31 height 31
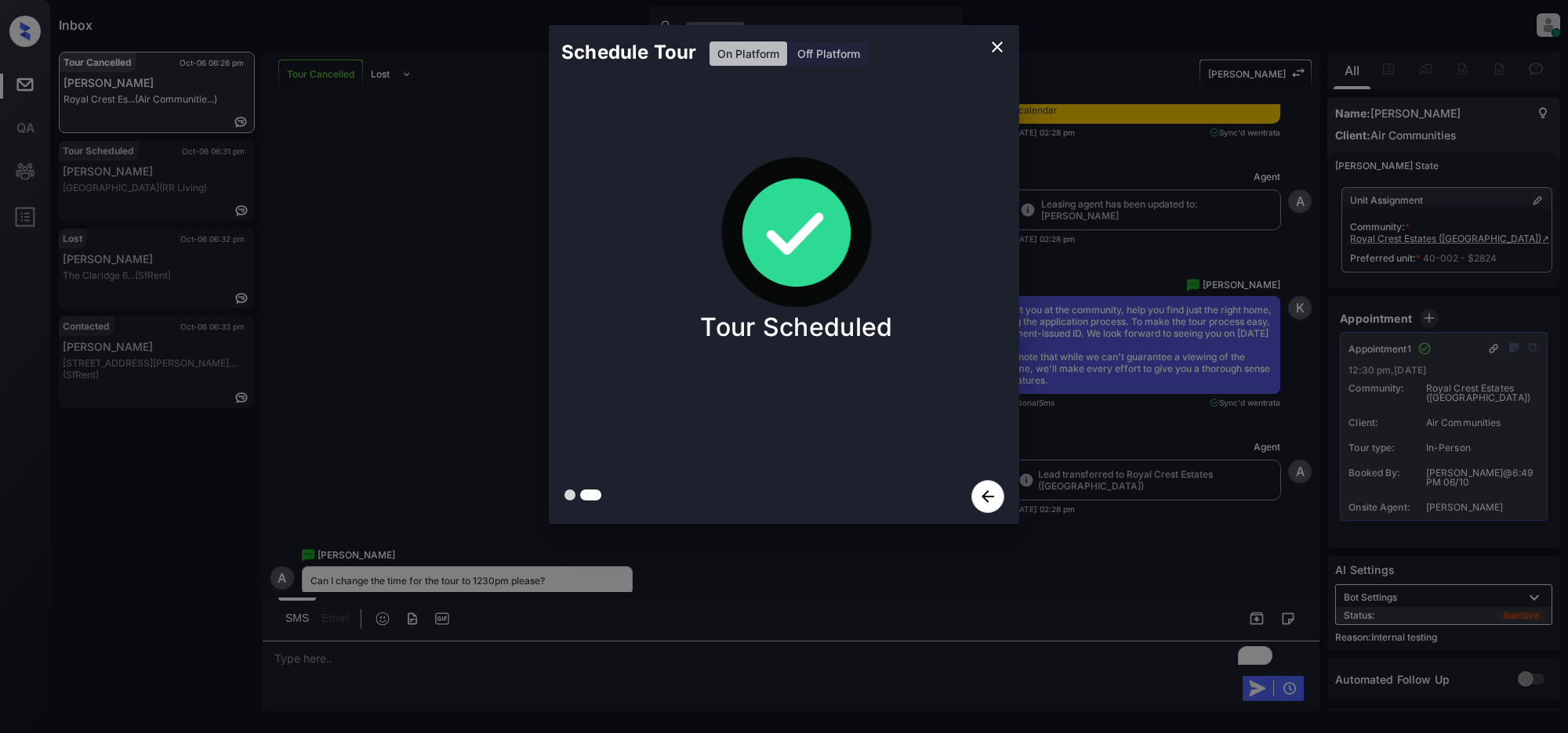
click at [996, 45] on icon "close" at bounding box center [997, 47] width 19 height 19
